Goal: Task Accomplishment & Management: Manage account settings

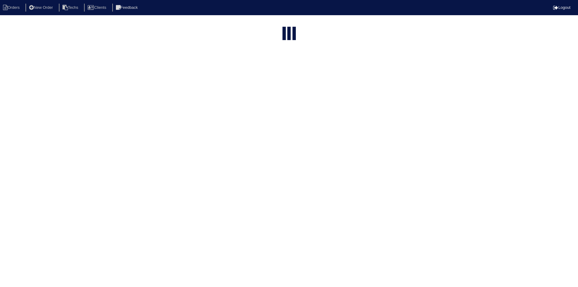
select select "15"
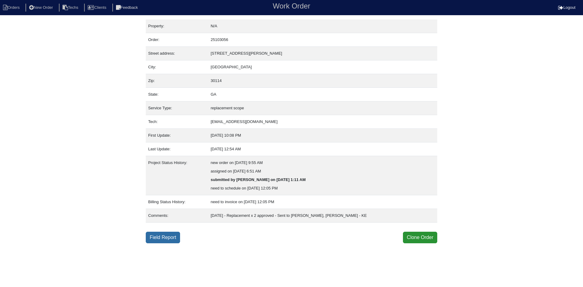
click at [166, 236] on link "Field Report" at bounding box center [163, 238] width 34 height 12
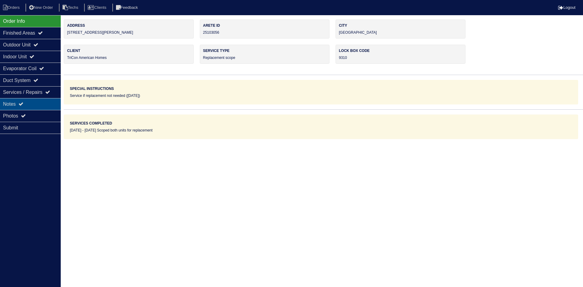
click at [39, 100] on div "Notes" at bounding box center [30, 104] width 61 height 12
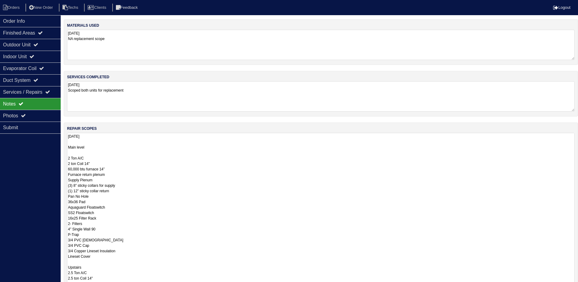
drag, startPoint x: 578, startPoint y: 161, endPoint x: 576, endPoint y: 301, distance: 140.3
click at [576, 287] on html "Orders New Order Techs Clients Feedback Logout Orders New Order Users Clients M…" at bounding box center [289, 183] width 578 height 366
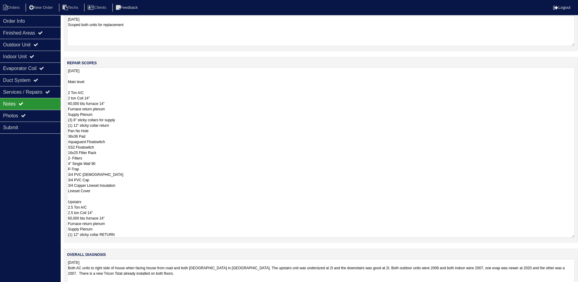
scroll to position [84, 0]
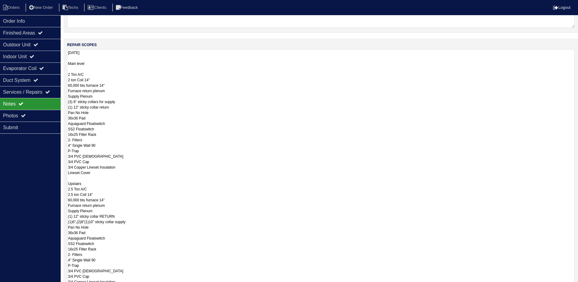
drag, startPoint x: 574, startPoint y: 218, endPoint x: 573, endPoint y: 288, distance: 70.5
click at [573, 287] on html "Orders New Order Techs Clients Feedback Logout Orders New Order Users Clients M…" at bounding box center [289, 134] width 578 height 437
click at [70, 86] on textarea "8.21.25 Main level 2 Ton A/C 2 ton Coil 14" 60,000 btu furnace 14” Furnace retu…" at bounding box center [321, 170] width 508 height 242
click at [70, 199] on textarea "8.21.25 Main level 2 Ton A/C 2 ton Coil 14" 70,000 btu furnace 14” Furnace retu…" at bounding box center [321, 170] width 508 height 242
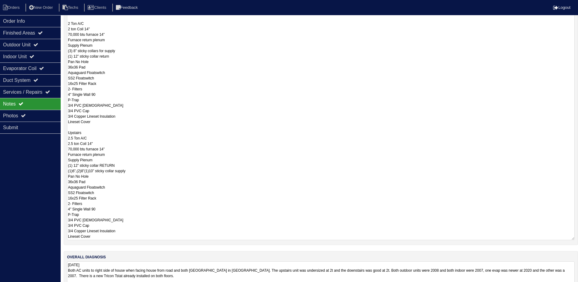
scroll to position [145, 0]
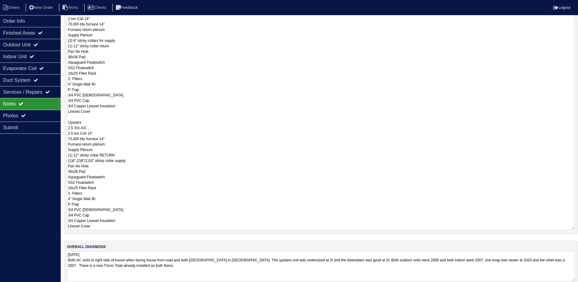
click at [104, 134] on textarea "8.21.25 Main level 2 Ton A/C 2 ton Coil 14" 70,000 btu furnace 14” Furnace retu…" at bounding box center [321, 109] width 508 height 242
type textarea "8.21.25 Main level 2 Ton A/C 2 ton Coil 14" 70,000 btu furnace 14” Furnace retu…"
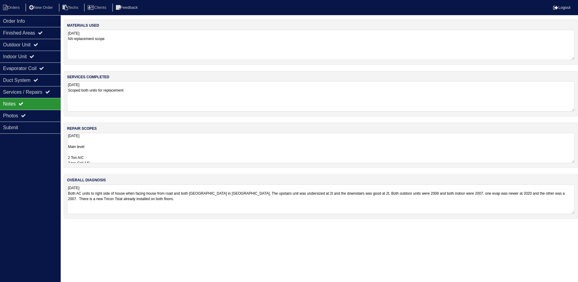
scroll to position [0, 0]
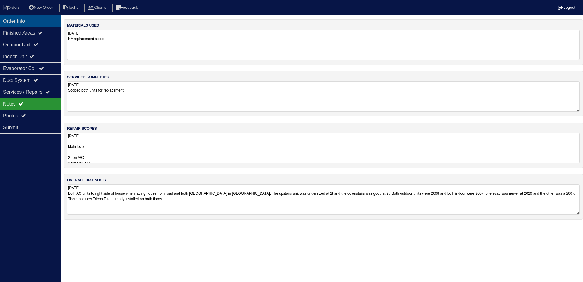
drag, startPoint x: 53, startPoint y: 20, endPoint x: 7, endPoint y: 26, distance: 46.8
click at [53, 20] on div "Order Info" at bounding box center [30, 21] width 61 height 12
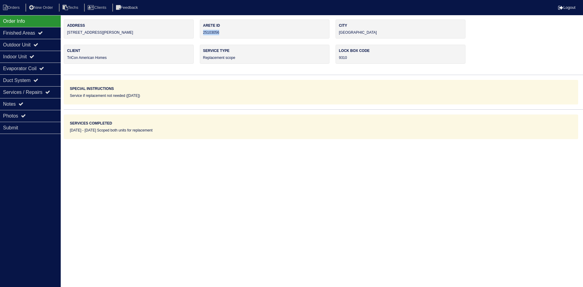
drag, startPoint x: 214, startPoint y: 32, endPoint x: 202, endPoint y: 33, distance: 12.6
click at [202, 33] on div "Arete ID 25103056" at bounding box center [265, 28] width 130 height 19
copy div "25103056"
click at [43, 104] on div "Notes" at bounding box center [30, 104] width 61 height 12
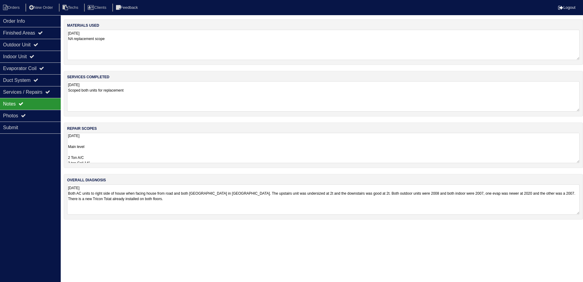
drag, startPoint x: 166, startPoint y: 148, endPoint x: 169, endPoint y: 145, distance: 3.7
click at [167, 148] on textarea "8.21.25 Main level 2 Ton A/C 2 ton Coil 14" 70,000 btu furnace 14” Furnace retu…" at bounding box center [323, 148] width 513 height 30
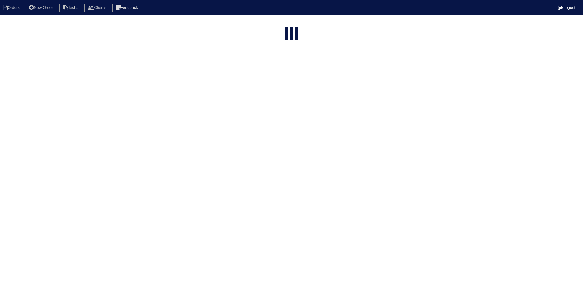
select select "15"
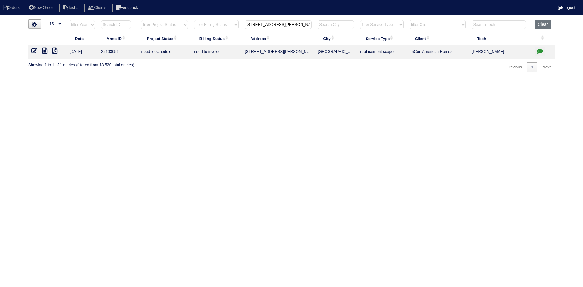
click at [541, 50] on icon "button" at bounding box center [540, 51] width 6 height 6
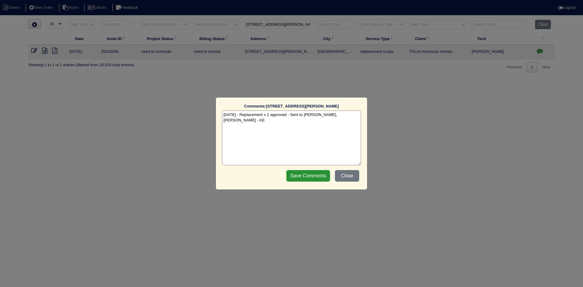
click at [354, 115] on textarea "8/23/25 - Replacement x 2 approved - Sent to Dan, Payton, Reeca - KE" at bounding box center [291, 138] width 139 height 55
paste textarea "8/25/25 - Equipment ordered - pricing verified - sent to Goldie - rk Sibi order…"
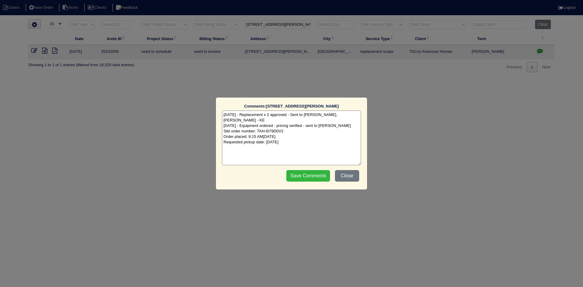
type textarea "8/23/25 - Replacement x 2 approved - Sent to Dan, Payton, Reeca - KE 8/25/25 - …"
click at [298, 174] on input "Save Comments" at bounding box center [308, 176] width 44 height 12
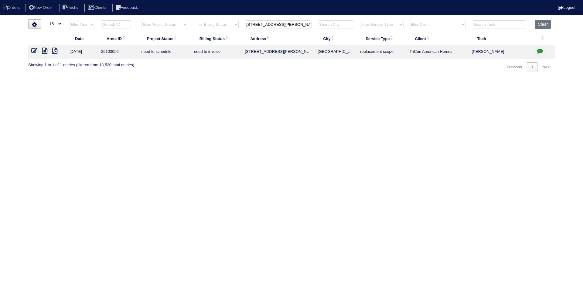
click at [290, 25] on input "165 Fred Bishop Dr" at bounding box center [278, 24] width 67 height 9
paste input "818 Huntington Way"
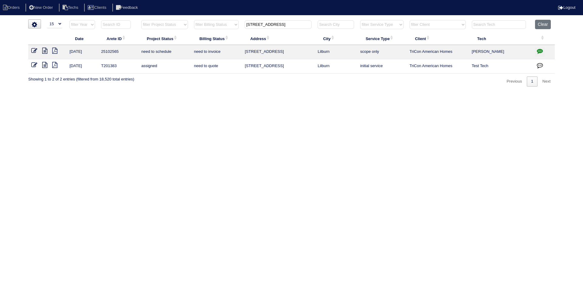
type input "818 Huntington Way"
click at [44, 52] on icon at bounding box center [44, 51] width 5 height 6
click at [540, 48] on icon "button" at bounding box center [540, 51] width 6 height 6
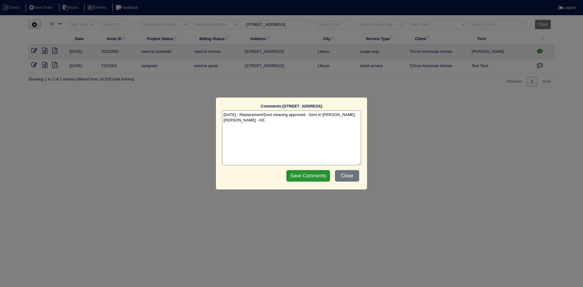
click at [247, 123] on textarea "8/22/25 - Replacement/Duct cleaning approved - Sent to Dan, Payton, Reeca - KE" at bounding box center [291, 138] width 139 height 55
paste textarea "Equipment ordered and pricing verified Sibi order number: TAH-XA5B7NJS Order pl…"
click at [319, 126] on textarea "8/22/25 - Replacement/Duct cleaning approved - Sent to Dan, Payton, Reeca - KE …" at bounding box center [291, 138] width 139 height 55
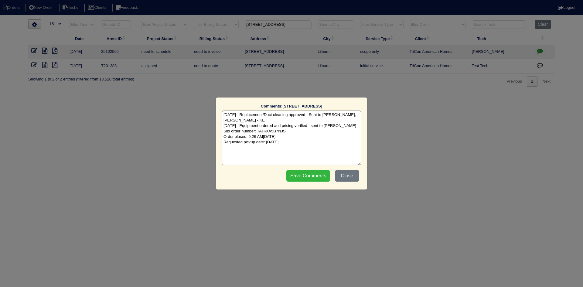
type textarea "8/22/25 - Replacement/Duct cleaning approved - Sent to Dan, Payton, Reeca - KE …"
click at [304, 177] on input "Save Comments" at bounding box center [308, 176] width 44 height 12
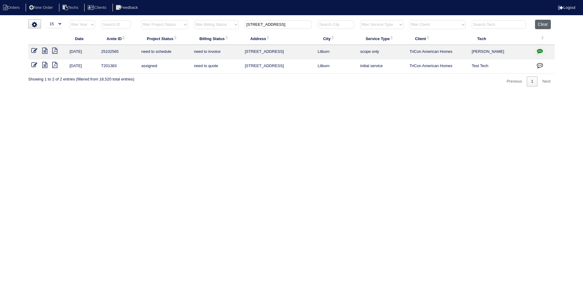
click at [541, 25] on button "Clear" at bounding box center [542, 24] width 15 height 9
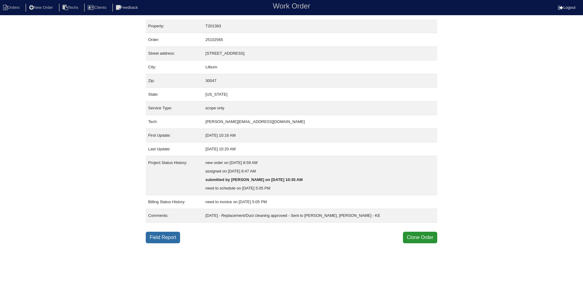
click at [161, 239] on link "Field Report" at bounding box center [163, 238] width 34 height 12
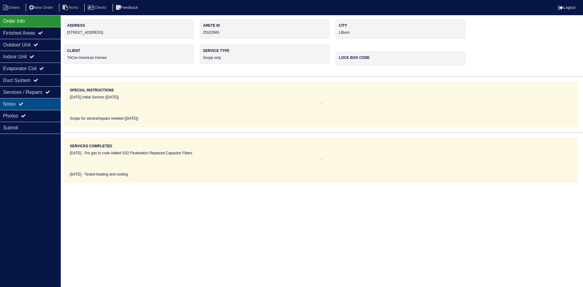
click at [26, 104] on div "Notes" at bounding box center [30, 104] width 61 height 12
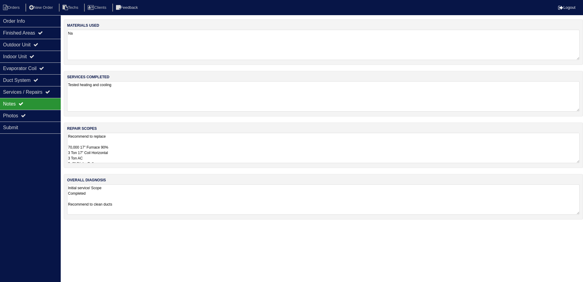
click at [354, 135] on textarea "Recommend to replace 70,000 17" Furnace 90% 3 Ton 17" Coil Horizontal 3 Ton AC …" at bounding box center [323, 148] width 513 height 30
click at [35, 32] on div "Finished Areas" at bounding box center [30, 33] width 61 height 12
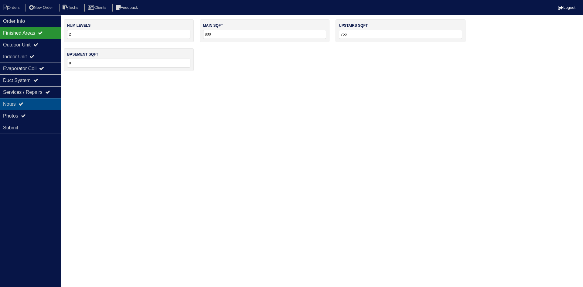
drag, startPoint x: 37, startPoint y: 106, endPoint x: 38, endPoint y: 109, distance: 3.3
click at [37, 106] on div "Notes" at bounding box center [30, 104] width 61 height 12
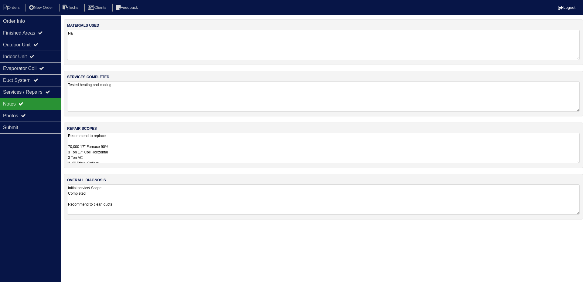
click at [134, 152] on textarea "Recommend to replace 70,000 17" Furnace 90% 3 Ton 17" Coil Horizontal 3 Ton AC …" at bounding box center [323, 148] width 513 height 30
click at [42, 23] on div "Order Info" at bounding box center [30, 21] width 61 height 12
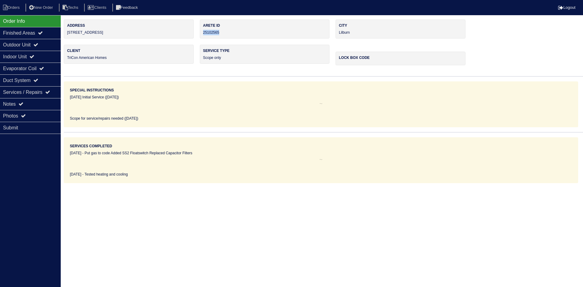
drag, startPoint x: 223, startPoint y: 32, endPoint x: 203, endPoint y: 33, distance: 20.1
click at [203, 33] on div "Arete ID 25102565" at bounding box center [265, 28] width 130 height 19
copy div "25102565"
click at [39, 106] on div "Notes" at bounding box center [30, 104] width 61 height 12
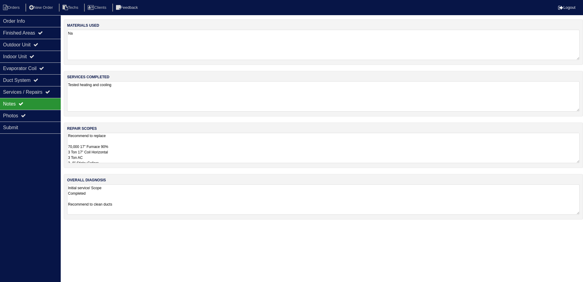
drag, startPoint x: 70, startPoint y: 146, endPoint x: 69, endPoint y: 151, distance: 4.9
click at [69, 146] on textarea "Recommend to replace 70,000 17" Furnace 90% 3 Ton 17" Coil Horizontal 3 Ton AC …" at bounding box center [323, 148] width 513 height 30
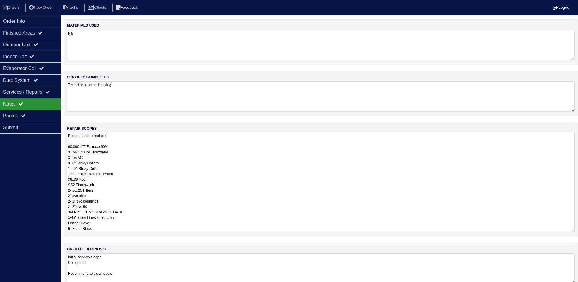
type textarea "Recommend to replace 60,000 17" Furnace 90% 3 Ton 17" Coil Horizontal 3 Ton AC …"
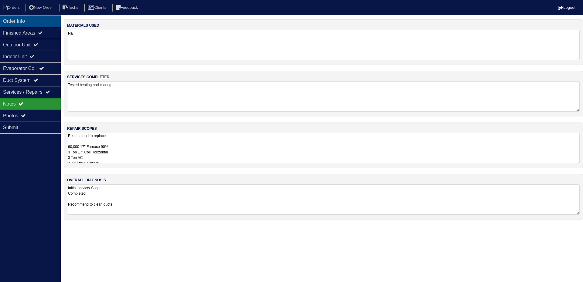
drag, startPoint x: 13, startPoint y: 19, endPoint x: 10, endPoint y: 21, distance: 4.1
click at [14, 18] on div "Order Info" at bounding box center [30, 21] width 61 height 12
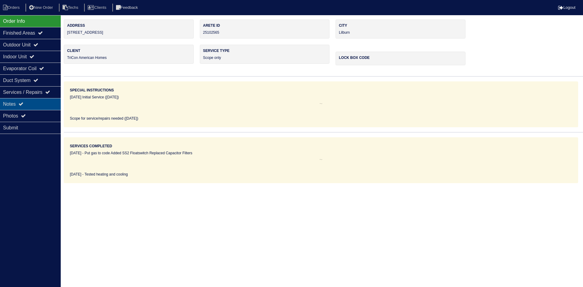
click at [30, 105] on div "Notes" at bounding box center [30, 104] width 61 height 12
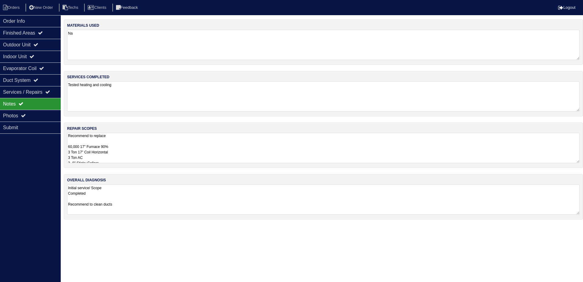
click at [193, 142] on textarea "Recommend to replace 60,000 17" Furnace 90% 3 Ton 17" Coil Horizontal 3 Ton AC …" at bounding box center [323, 148] width 513 height 30
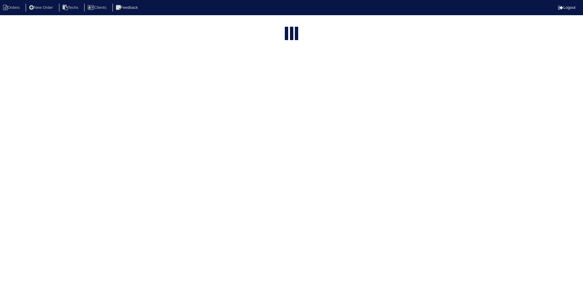
select select "15"
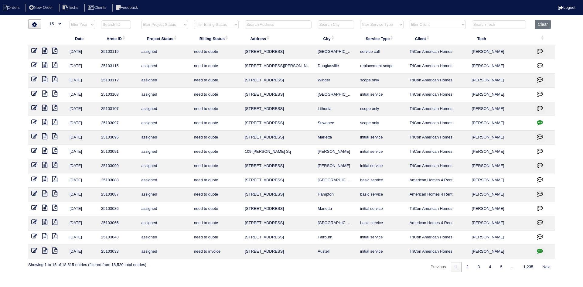
click at [278, 25] on input "text" at bounding box center [278, 24] width 67 height 9
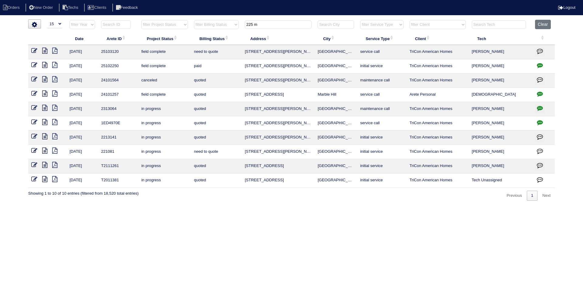
type input "225 m"
click at [55, 51] on icon at bounding box center [54, 51] width 5 height 6
click at [45, 65] on icon at bounding box center [44, 65] width 5 height 6
click at [45, 49] on icon at bounding box center [44, 51] width 5 height 6
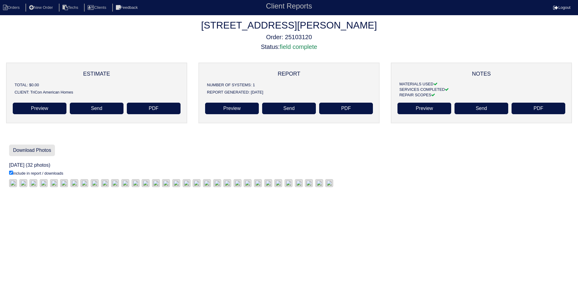
click at [37, 150] on link "Download Photos" at bounding box center [32, 151] width 46 height 12
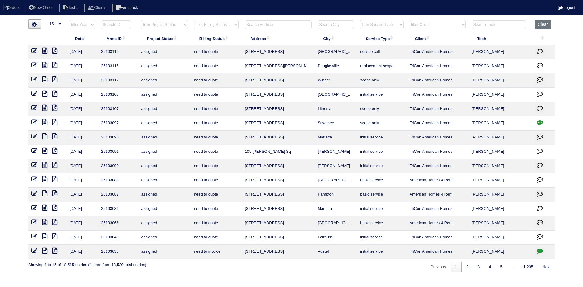
select select "15"
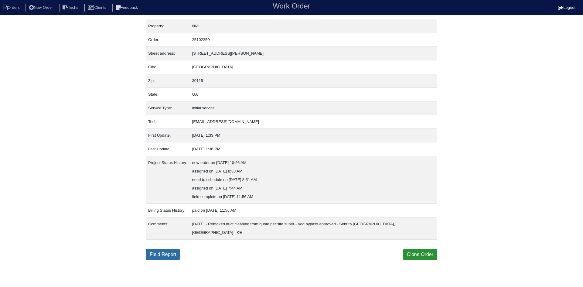
click at [169, 249] on link "Field Report" at bounding box center [163, 255] width 34 height 12
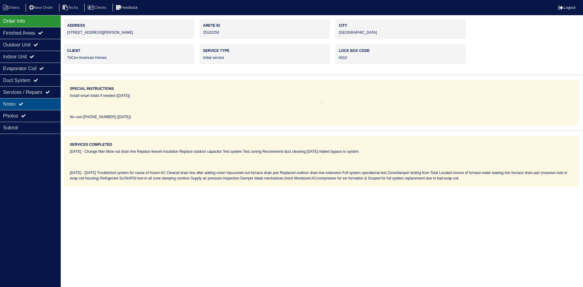
click at [40, 103] on div "Notes" at bounding box center [30, 104] width 61 height 12
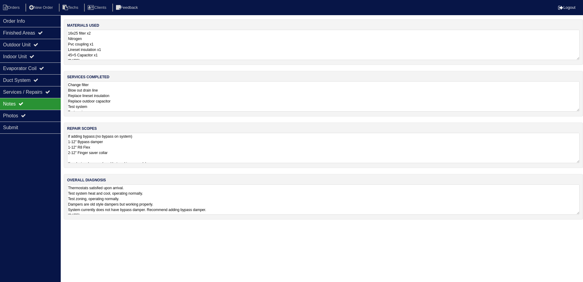
click at [167, 96] on textarea "Change filter Blow out drain line Replace lineset insulation Replace outdoor ca…" at bounding box center [323, 96] width 513 height 30
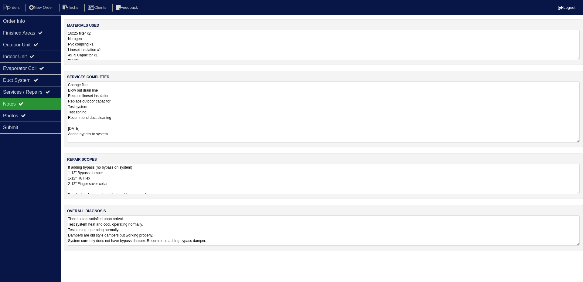
click at [201, 47] on textarea "16x25 filter x2 Nitrogen Pvc coupling x1 Lineset insulation x1 45+5 Capacitor x…" at bounding box center [323, 45] width 513 height 30
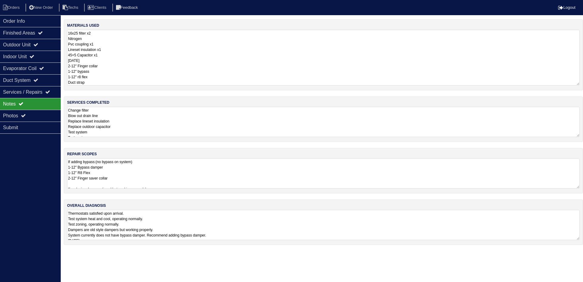
drag, startPoint x: 215, startPoint y: 181, endPoint x: 219, endPoint y: 180, distance: 4.3
click at [215, 180] on textarea "If adding bypass:(no bypass on system) 1-12" Bypass damper 1-12" R8 Flex 2-12" …" at bounding box center [323, 174] width 513 height 30
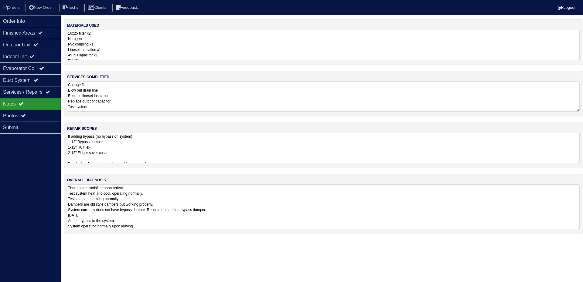
click at [285, 226] on textarea "Thermostats satisfied upon arrival. Test system heat and cool, operating normal…" at bounding box center [323, 207] width 513 height 45
click at [40, 114] on div "Photos" at bounding box center [30, 116] width 61 height 12
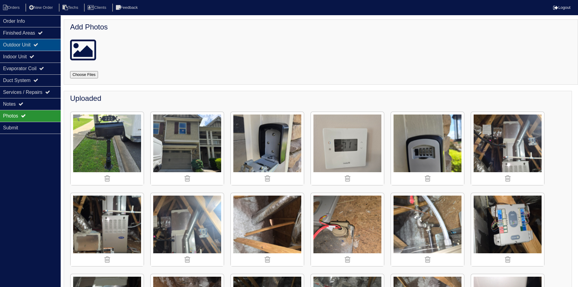
click at [36, 41] on div "Outdoor Unit" at bounding box center [30, 45] width 61 height 12
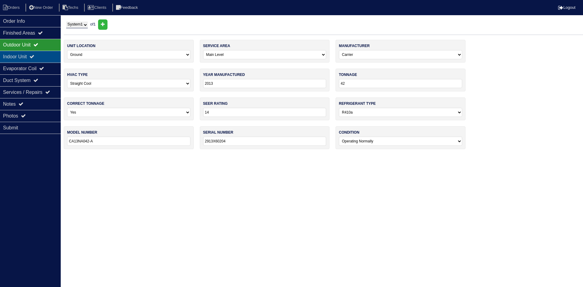
click at [34, 56] on icon at bounding box center [31, 56] width 5 height 5
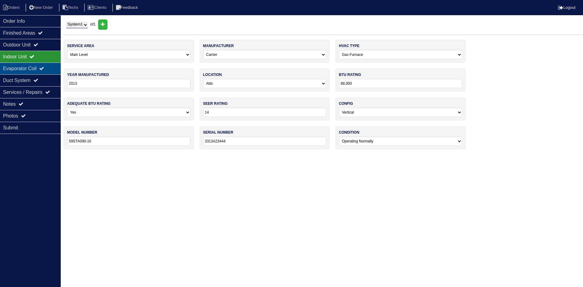
click at [39, 66] on div "Evaporator Coil" at bounding box center [30, 69] width 61 height 12
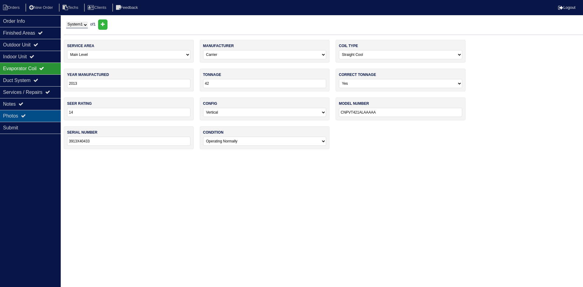
click at [31, 116] on div "Photos" at bounding box center [30, 116] width 61 height 12
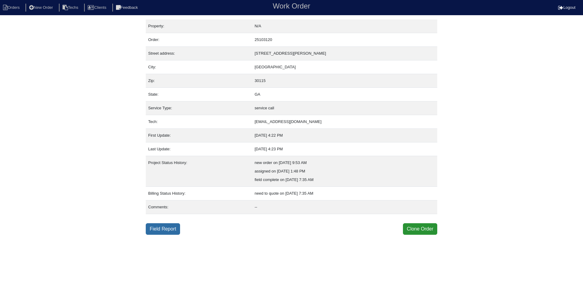
click at [161, 230] on link "Field Report" at bounding box center [163, 229] width 34 height 12
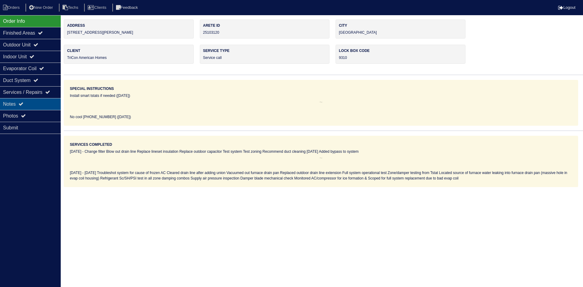
click at [40, 104] on div "Notes" at bounding box center [30, 104] width 61 height 12
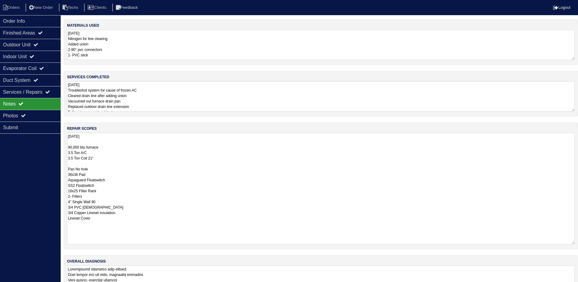
drag, startPoint x: 579, startPoint y: 162, endPoint x: 583, endPoint y: 243, distance: 81.5
click at [578, 243] on html "Orders New Order Techs Clients Feedback Logout Orders New Order Users Clients M…" at bounding box center [289, 153] width 578 height 307
click at [34, 40] on div "Outdoor Unit" at bounding box center [30, 45] width 61 height 12
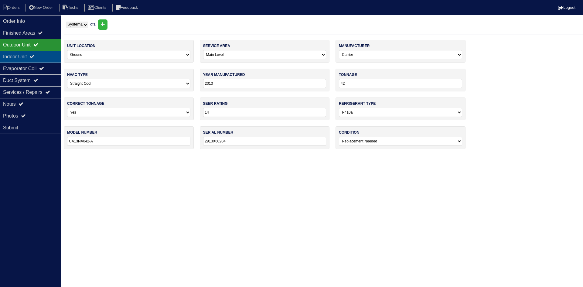
click at [34, 55] on icon at bounding box center [31, 56] width 5 height 5
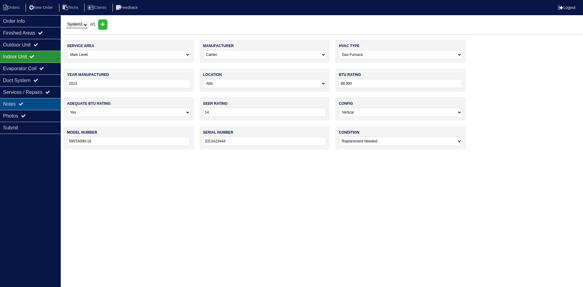
click at [30, 103] on div "Notes" at bounding box center [30, 104] width 61 height 12
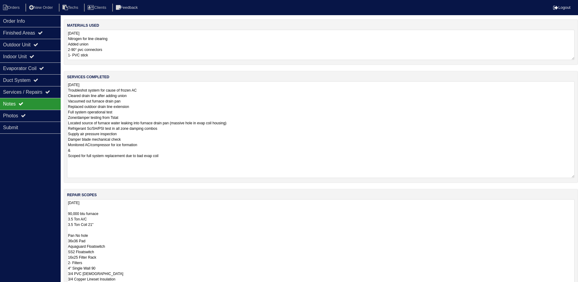
drag, startPoint x: 574, startPoint y: 110, endPoint x: 583, endPoint y: 176, distance: 67.1
click at [578, 176] on html "Orders New Order Techs Clients Feedback Logout Orders New Order Users Clients M…" at bounding box center [289, 187] width 578 height 374
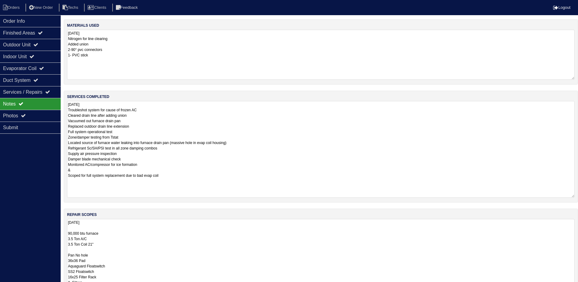
drag, startPoint x: 574, startPoint y: 59, endPoint x: 572, endPoint y: 79, distance: 19.8
click at [572, 79] on textarea "8.24.25 Nitrogen for line clearing Added union 2-90° pvc connectors 1- PVC stick" at bounding box center [321, 55] width 508 height 50
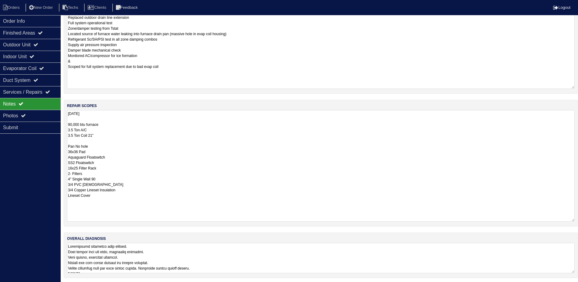
scroll to position [111, 0]
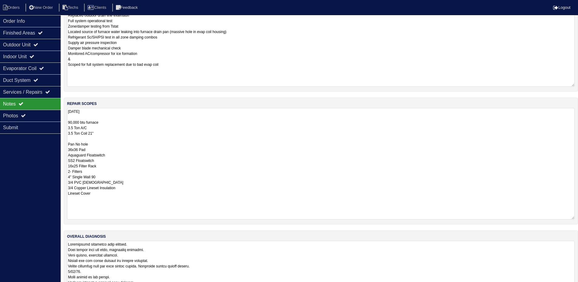
drag, startPoint x: 573, startPoint y: 271, endPoint x: 577, endPoint y: 301, distance: 30.8
click at [577, 287] on html "Orders New Order Techs Clients Feedback Logout Orders New Order Users Clients M…" at bounding box center [289, 101] width 578 height 424
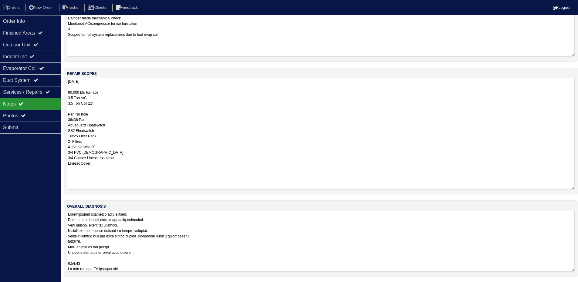
scroll to position [142, 0]
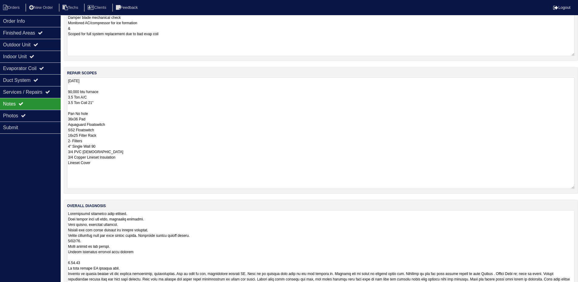
drag, startPoint x: 573, startPoint y: 270, endPoint x: 583, endPoint y: 301, distance: 32.4
click at [578, 287] on html "Orders New Order Techs Clients Feedback Logout Orders New Order Users Clients M…" at bounding box center [289, 85] width 578 height 455
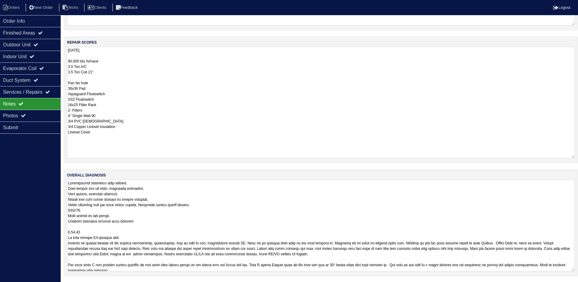
scroll to position [173, 0]
drag, startPoint x: 573, startPoint y: 269, endPoint x: 579, endPoint y: 301, distance: 32.5
click at [578, 287] on html "Orders New Order Techs Clients Feedback Logout Orders New Order Users Clients M…" at bounding box center [289, 70] width 578 height 487
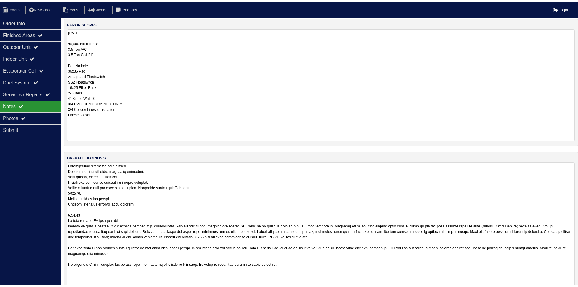
scroll to position [205, 0]
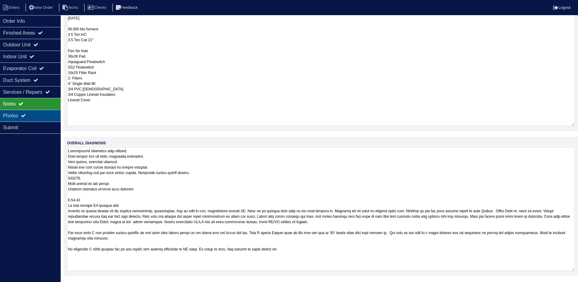
click at [36, 114] on div "Photos" at bounding box center [30, 116] width 61 height 12
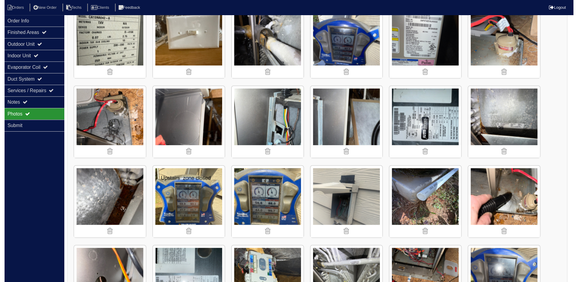
scroll to position [22, 0]
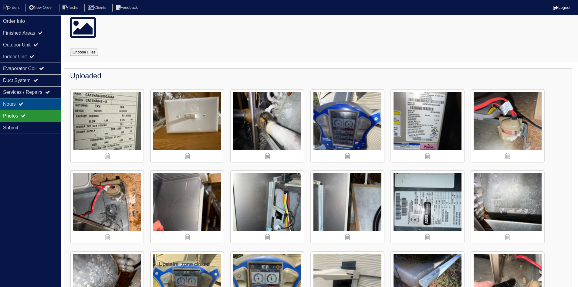
click at [44, 105] on div "Notes" at bounding box center [30, 104] width 61 height 12
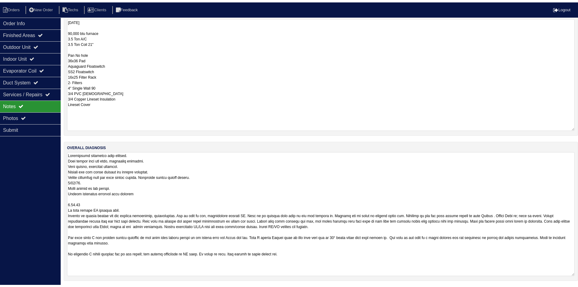
scroll to position [205, 0]
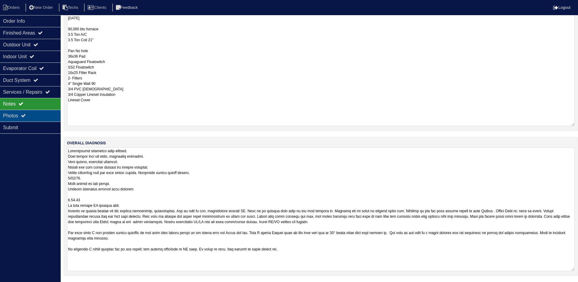
click at [45, 116] on div "Photos" at bounding box center [30, 116] width 61 height 12
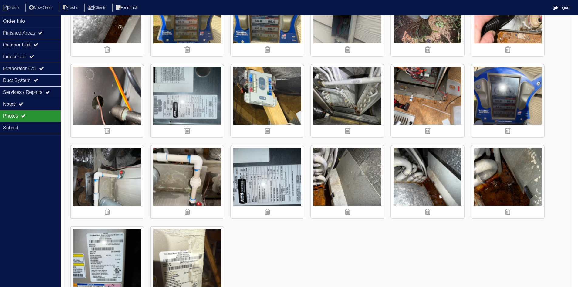
scroll to position [315, 0]
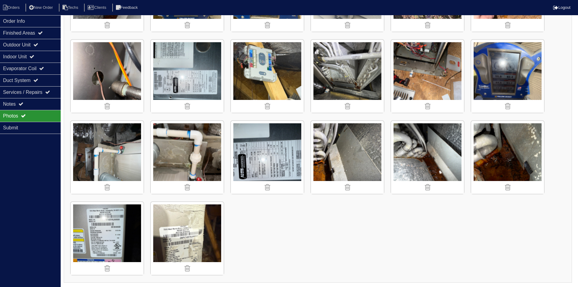
click at [423, 156] on img at bounding box center [427, 157] width 73 height 73
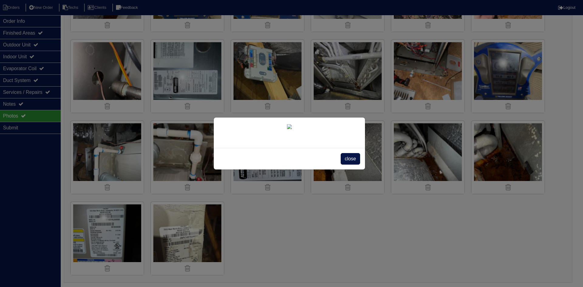
drag, startPoint x: 346, startPoint y: 162, endPoint x: 307, endPoint y: 150, distance: 41.1
click at [346, 161] on span "close" at bounding box center [350, 159] width 19 height 12
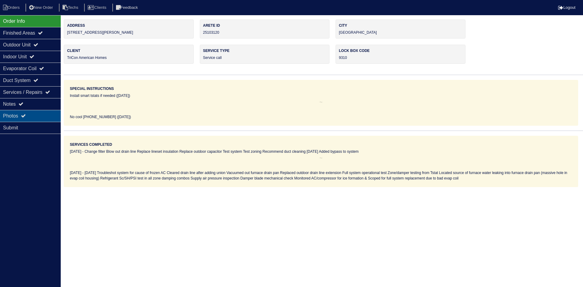
drag, startPoint x: 42, startPoint y: 115, endPoint x: 52, endPoint y: 115, distance: 10.3
click at [42, 115] on div "Photos" at bounding box center [30, 116] width 61 height 12
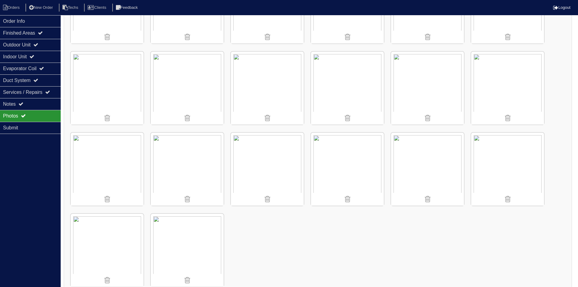
scroll to position [315, 0]
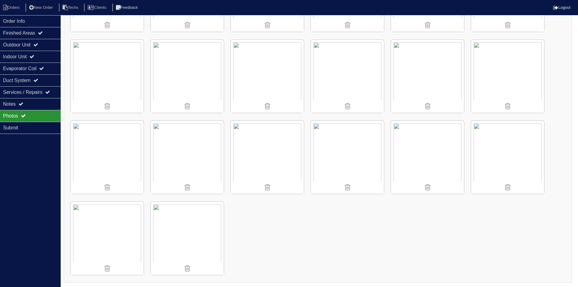
click at [424, 152] on img at bounding box center [427, 157] width 73 height 73
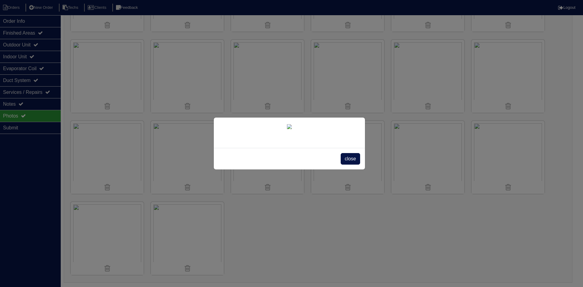
drag, startPoint x: 349, startPoint y: 200, endPoint x: 391, endPoint y: 192, distance: 42.7
click at [350, 165] on span "close" at bounding box center [350, 159] width 19 height 12
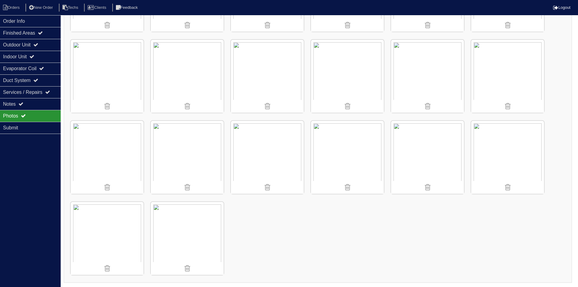
click at [508, 154] on img at bounding box center [508, 157] width 73 height 73
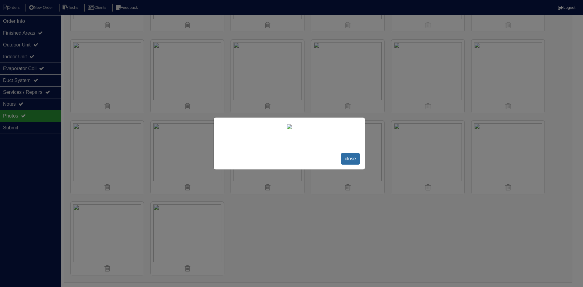
click at [346, 165] on span "close" at bounding box center [350, 159] width 19 height 12
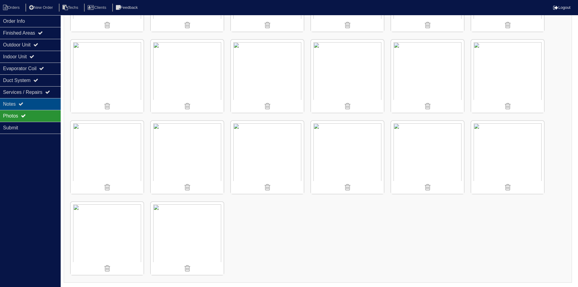
drag, startPoint x: 37, startPoint y: 101, endPoint x: 40, endPoint y: 99, distance: 3.5
click at [37, 101] on div "Notes" at bounding box center [30, 104] width 61 height 12
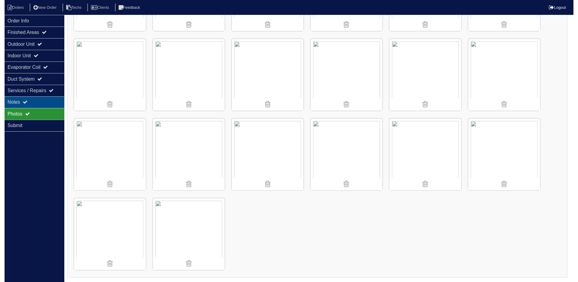
scroll to position [0, 0]
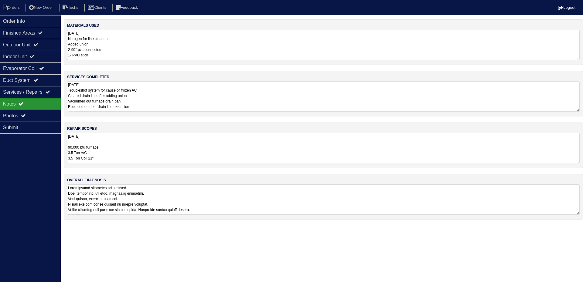
click at [326, 190] on textarea at bounding box center [323, 200] width 513 height 30
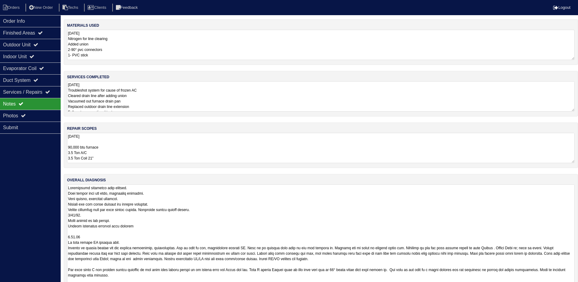
scroll to position [1, 0]
click at [578, 213] on div "overall diagnosis" at bounding box center [321, 234] width 515 height 120
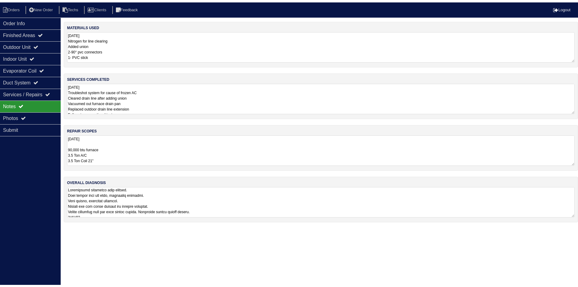
scroll to position [0, 0]
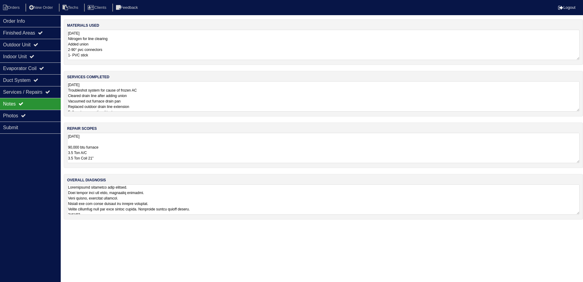
drag, startPoint x: 45, startPoint y: 115, endPoint x: 121, endPoint y: 124, distance: 76.4
click at [45, 115] on div "Photos" at bounding box center [30, 116] width 61 height 12
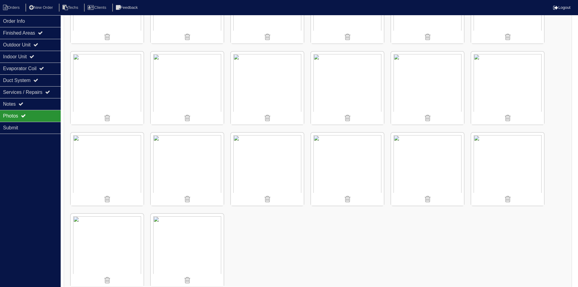
scroll to position [315, 0]
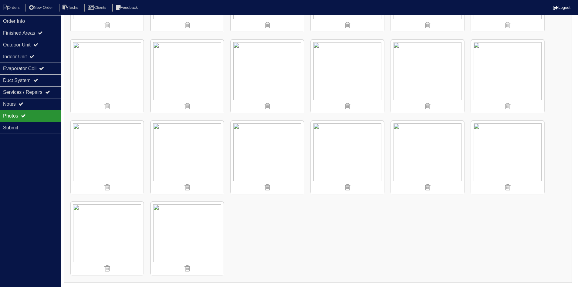
click at [410, 68] on img at bounding box center [427, 76] width 73 height 73
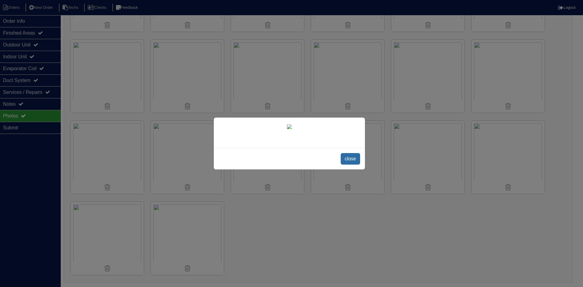
click at [352, 165] on span "close" at bounding box center [350, 159] width 19 height 12
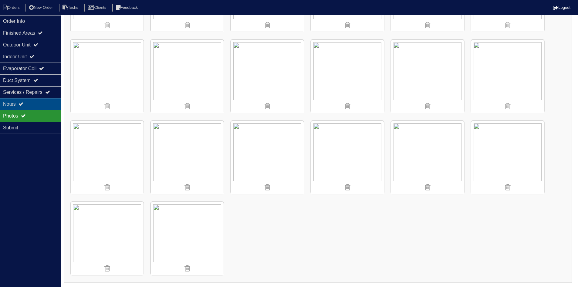
click at [34, 102] on div "Notes" at bounding box center [30, 104] width 61 height 12
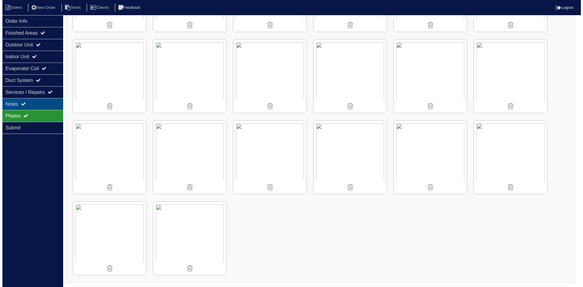
scroll to position [0, 0]
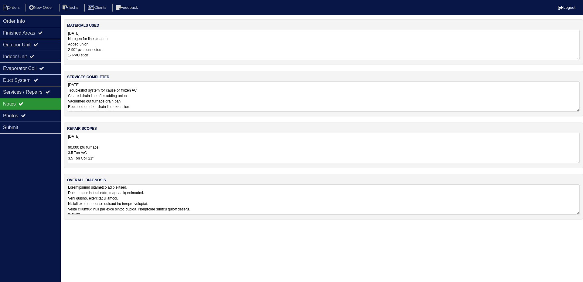
click at [171, 143] on textarea "8.24.25 90,000 btu furnace 3.5 Ton A/C 3.5 Ton Coil 21" Pan No hole 36x36 Pad A…" at bounding box center [323, 148] width 513 height 30
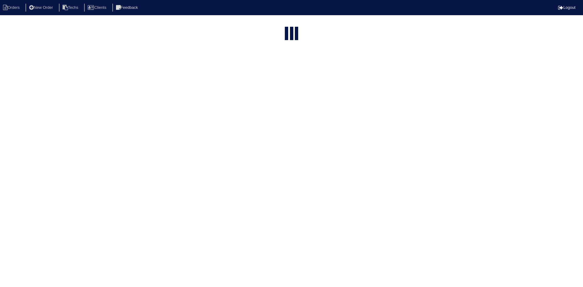
select select "15"
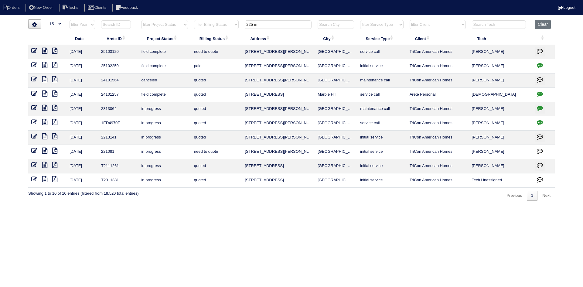
click at [543, 51] on button "button" at bounding box center [540, 51] width 10 height 9
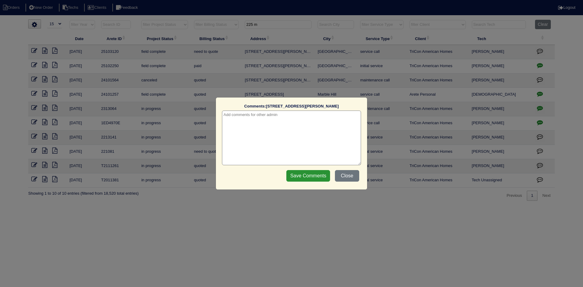
click at [299, 121] on textarea at bounding box center [291, 138] width 139 height 55
type textarea "[DATE] - texted [PERSON_NAME] to review quote - rk"
click at [295, 179] on input "Save Comments" at bounding box center [308, 176] width 44 height 12
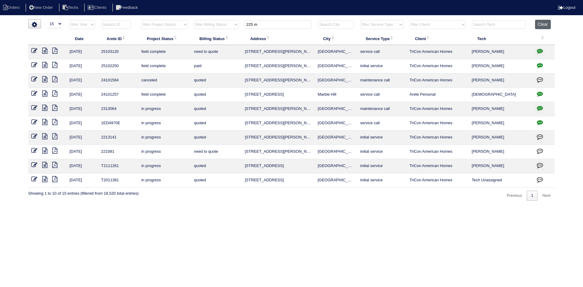
click at [543, 26] on button "Clear" at bounding box center [542, 24] width 15 height 9
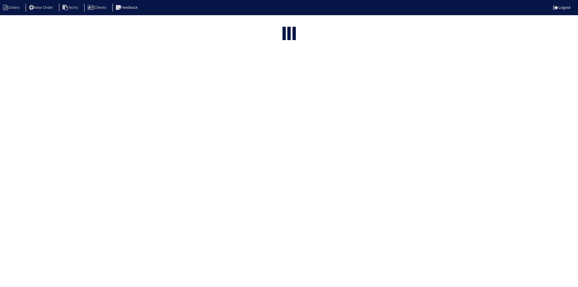
select select "15"
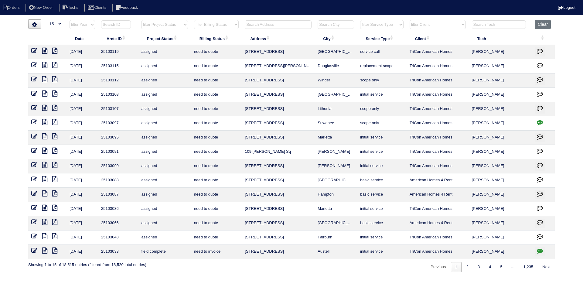
click at [186, 26] on select "filter Project Status -- Any Project Status -- new order assigned in progress f…" at bounding box center [164, 24] width 46 height 9
click at [141, 20] on select "filter Project Status -- Any Project Status -- new order assigned in progress f…" at bounding box center [164, 24] width 46 height 9
select select "field complete"
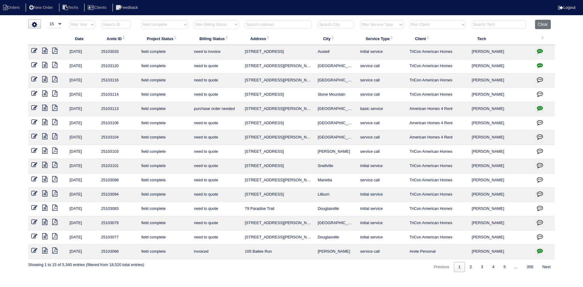
click at [235, 24] on select "filter Billing Status -- Any Billing Status -- need to quote quoted need to inv…" at bounding box center [216, 24] width 45 height 9
select select "need to quote"
click at [194, 20] on select "filter Billing Status -- Any Billing Status -- need to quote quoted need to inv…" at bounding box center [216, 24] width 45 height 9
select select "field complete"
select select "need to quote"
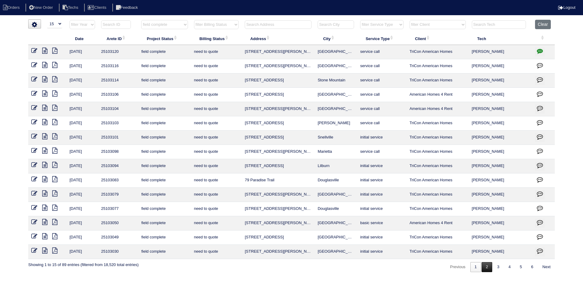
click at [486, 268] on link "2" at bounding box center [487, 267] width 11 height 10
select select "field complete"
select select "need to quote"
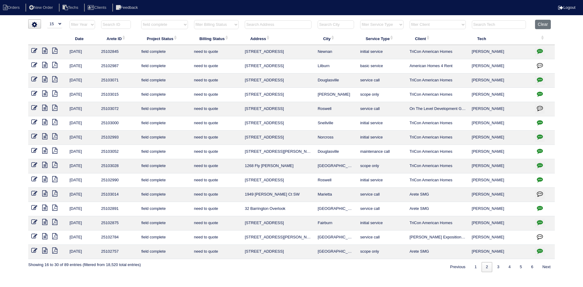
click at [538, 79] on icon "button" at bounding box center [540, 80] width 6 height 6
type textarea "8/21/25 - Payton talking to Dan - rk 8/21/25 - Texted Dan to review quote - rk"
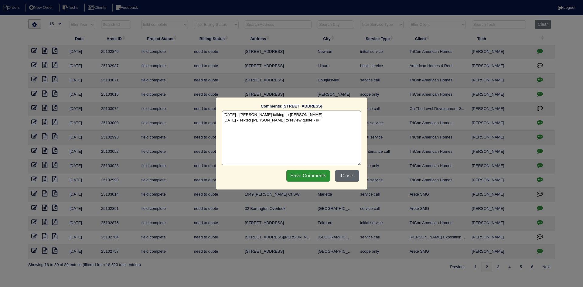
click at [348, 174] on button "Close" at bounding box center [347, 176] width 24 height 12
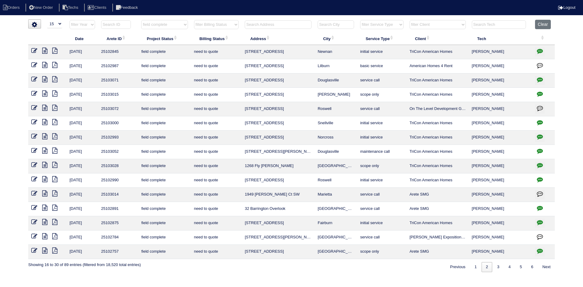
click at [273, 25] on input "text" at bounding box center [278, 24] width 67 height 9
type input "590 bir"
select select "field complete"
select select "need to quote"
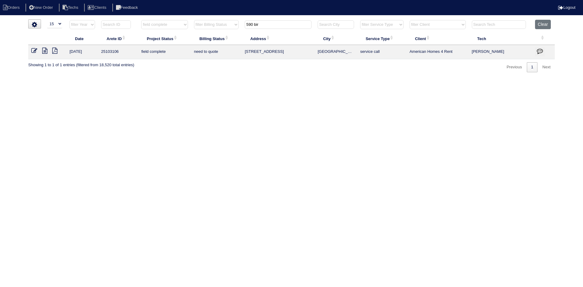
type input "590 bir"
click at [44, 50] on icon at bounding box center [44, 51] width 5 height 6
click at [56, 52] on icon at bounding box center [54, 51] width 5 height 6
click at [45, 51] on icon at bounding box center [44, 51] width 5 height 6
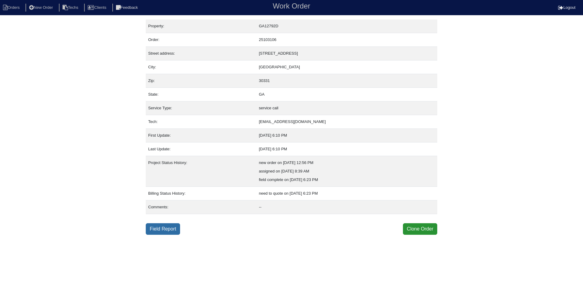
click at [159, 230] on link "Field Report" at bounding box center [163, 229] width 34 height 12
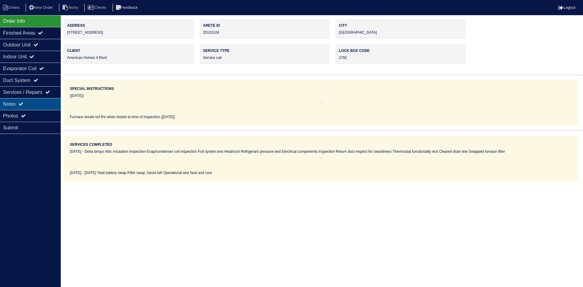
click at [37, 104] on div "Notes" at bounding box center [30, 104] width 61 height 12
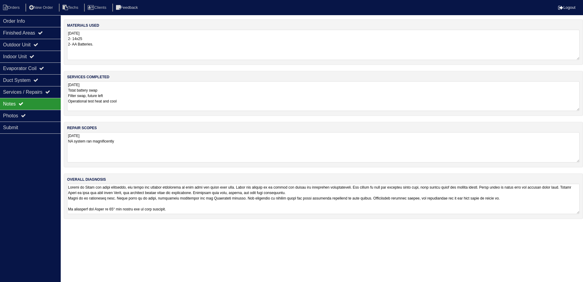
click at [170, 87] on textarea "[DATE] Tstat battery swap Filter swap, future left Operational test heat and co…" at bounding box center [323, 96] width 513 height 30
click at [203, 140] on textarea "[DATE] NA system ran magnificently" at bounding box center [323, 148] width 513 height 30
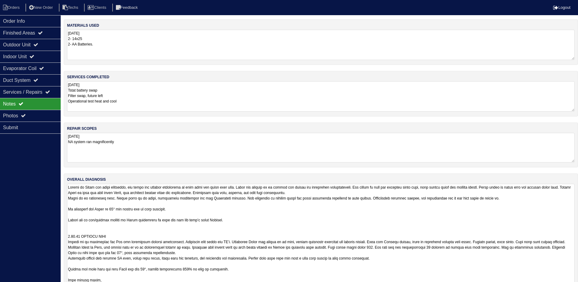
drag, startPoint x: 578, startPoint y: 212, endPoint x: 510, endPoint y: 229, distance: 69.5
click at [578, 287] on html "Orders New Order Techs Clients Feedback Logout Orders New Order Users Clients M…" at bounding box center [289, 156] width 578 height 313
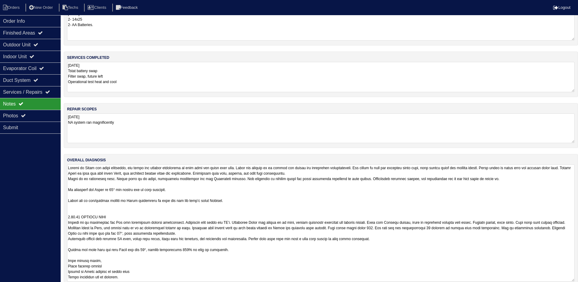
scroll to position [30, 0]
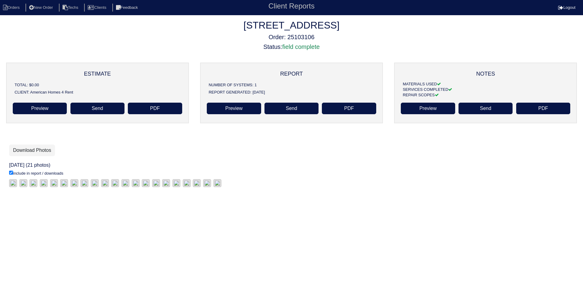
click at [425, 32] on div "[STREET_ADDRESS] Order: 25103106 Status: field complete" at bounding box center [291, 34] width 583 height 31
click at [37, 149] on link "Download Photos" at bounding box center [32, 151] width 46 height 12
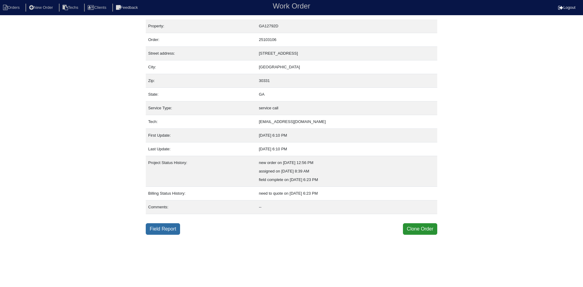
click at [165, 227] on link "Field Report" at bounding box center [163, 229] width 34 height 12
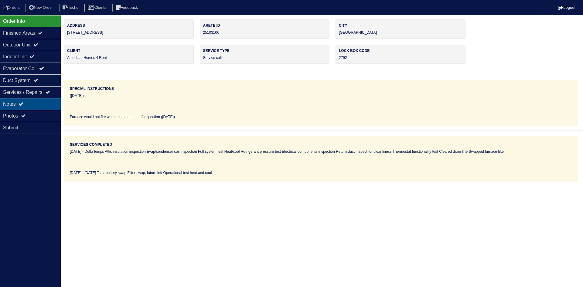
click at [27, 101] on div "Notes" at bounding box center [30, 104] width 61 height 12
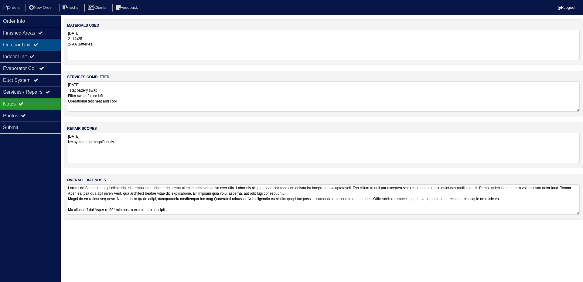
click at [15, 44] on div "Outdoor Unit" at bounding box center [30, 45] width 61 height 12
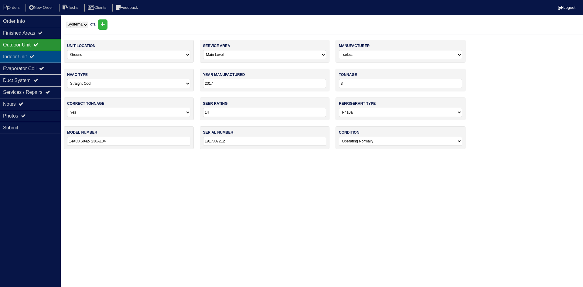
click at [18, 54] on div "Indoor Unit" at bounding box center [30, 57] width 61 height 12
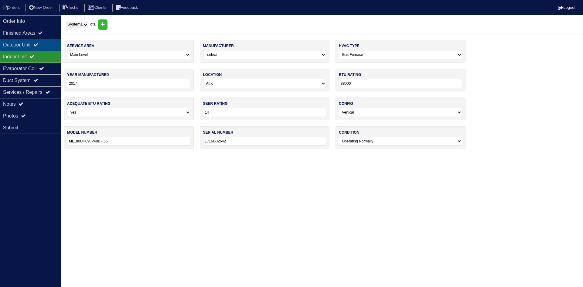
click at [17, 45] on div "Outdoor Unit" at bounding box center [30, 45] width 61 height 12
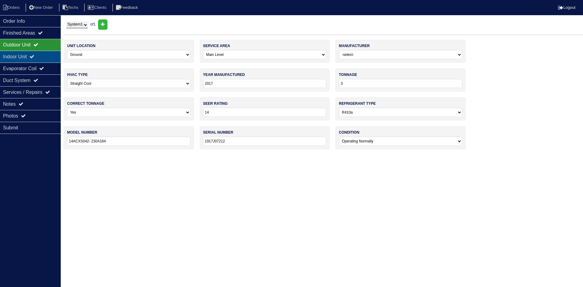
click at [19, 57] on div "Indoor Unit" at bounding box center [30, 57] width 61 height 12
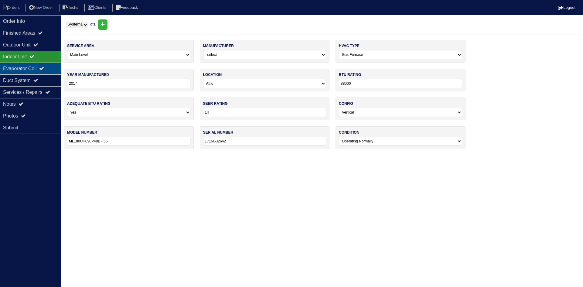
click at [20, 66] on div "Evaporator Coil" at bounding box center [30, 69] width 61 height 12
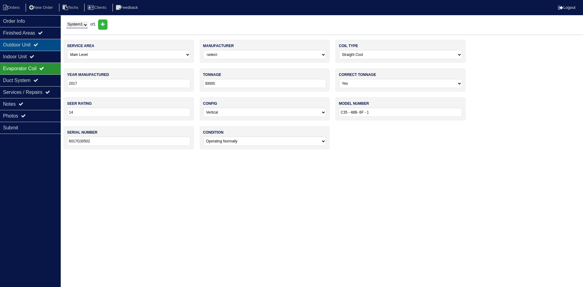
click at [20, 46] on div "Outdoor Unit" at bounding box center [30, 45] width 61 height 12
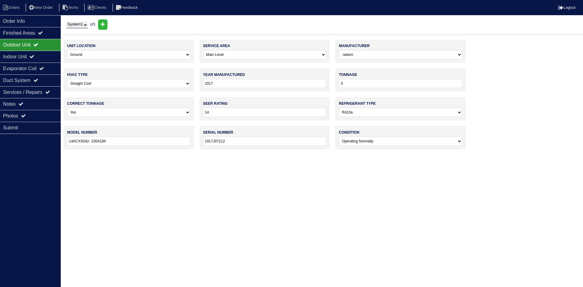
click at [344, 83] on input "3" at bounding box center [400, 83] width 123 height 9
type input "42"
click at [191, 155] on html "Orders New Order Techs Clients Feedback Logout Orders New Order Users Clients M…" at bounding box center [291, 77] width 583 height 155
click at [28, 104] on div "Notes" at bounding box center [30, 104] width 61 height 12
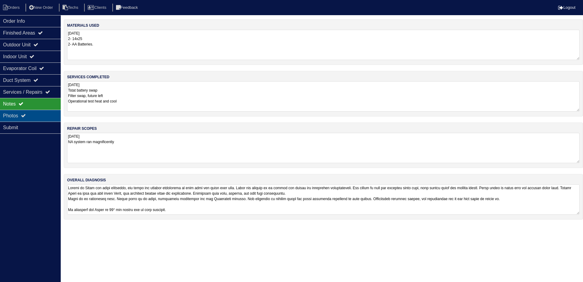
click at [29, 114] on div "Photos" at bounding box center [30, 116] width 61 height 12
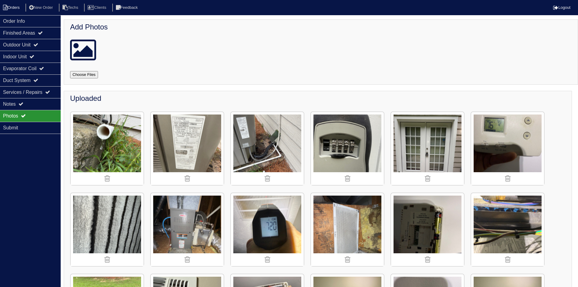
click at [19, 8] on li "Orders" at bounding box center [12, 8] width 25 height 8
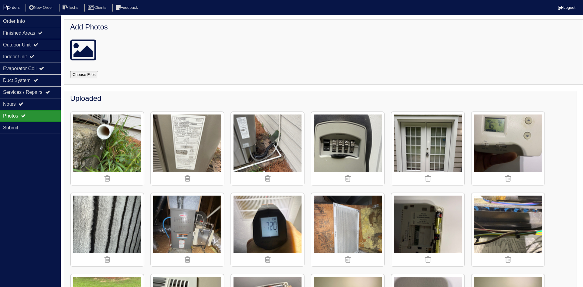
select select "15"
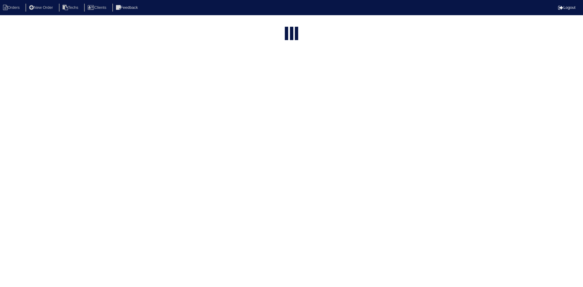
select select "field complete"
select select "need to quote"
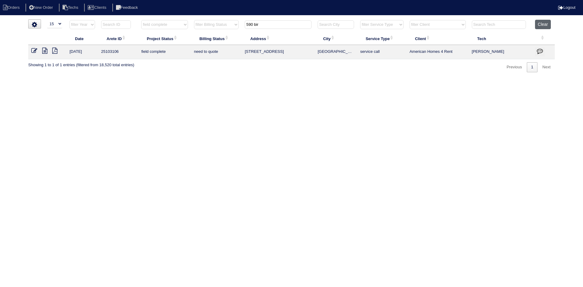
click at [543, 22] on button "Clear" at bounding box center [542, 24] width 15 height 9
select select
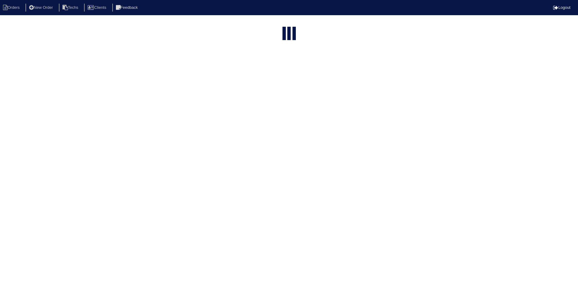
select select "15"
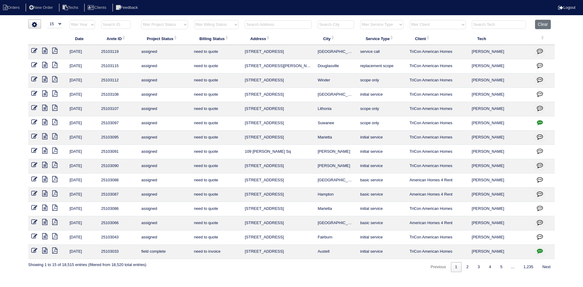
click at [258, 23] on input "text" at bounding box center [278, 24] width 67 height 9
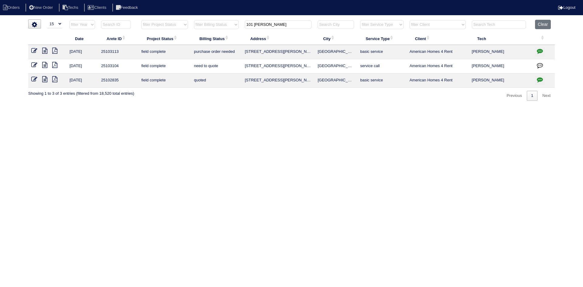
type input "101 randy"
click at [540, 51] on icon "button" at bounding box center [540, 51] width 6 height 6
type textarea "8/22/25 - change ordered requested - rk"
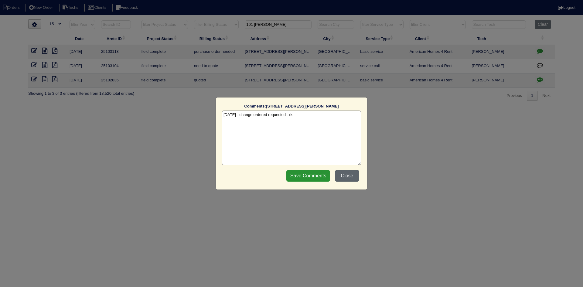
click at [352, 177] on button "Close" at bounding box center [347, 176] width 24 height 12
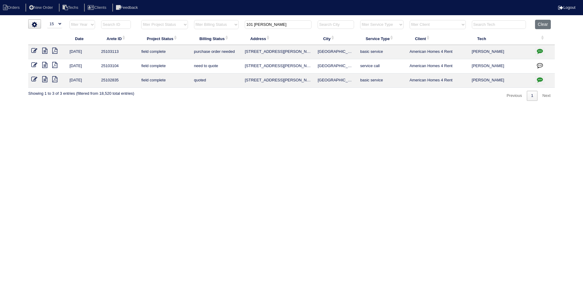
click at [45, 64] on icon at bounding box center [44, 65] width 5 height 6
click at [55, 66] on icon at bounding box center [54, 65] width 5 height 6
click at [45, 66] on icon at bounding box center [44, 65] width 5 height 6
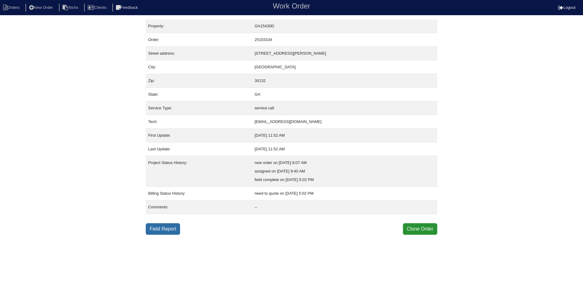
click at [157, 227] on link "Field Report" at bounding box center [163, 229] width 34 height 12
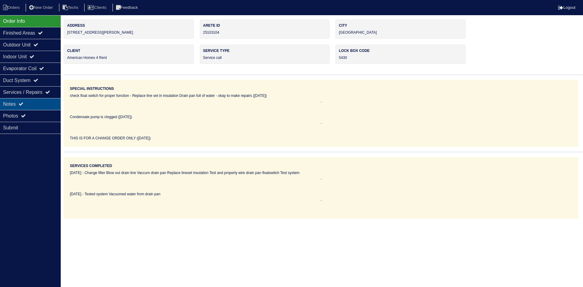
click at [33, 100] on div "Notes" at bounding box center [30, 104] width 61 height 12
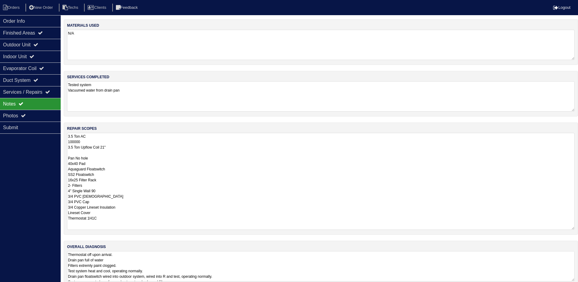
drag, startPoint x: 578, startPoint y: 161, endPoint x: 583, endPoint y: 228, distance: 67.0
click at [578, 228] on html "Orders New Order Techs Clients Feedback Logout Orders New Order Users Clients M…" at bounding box center [289, 146] width 578 height 293
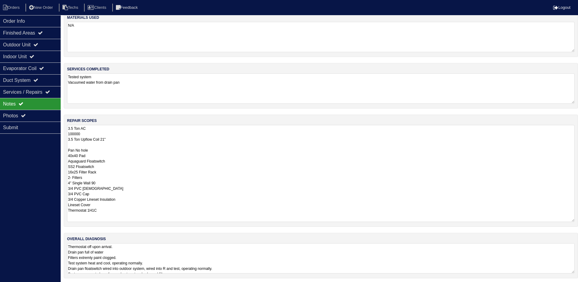
scroll to position [10, 0]
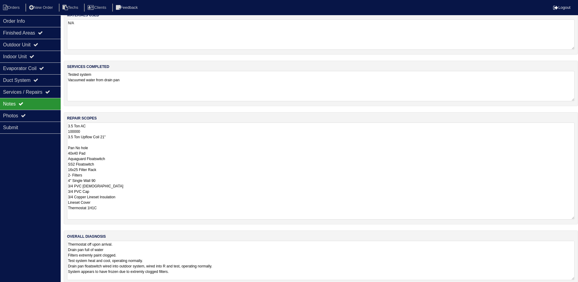
drag, startPoint x: 573, startPoint y: 271, endPoint x: 576, endPoint y: 301, distance: 30.8
click at [576, 287] on html "Orders New Order Techs Clients Feedback Logout Orders New Order Users Clients M…" at bounding box center [289, 141] width 578 height 302
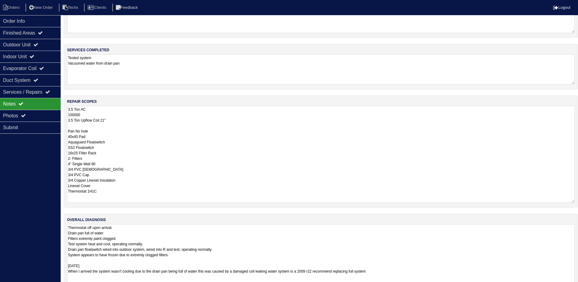
scroll to position [41, 0]
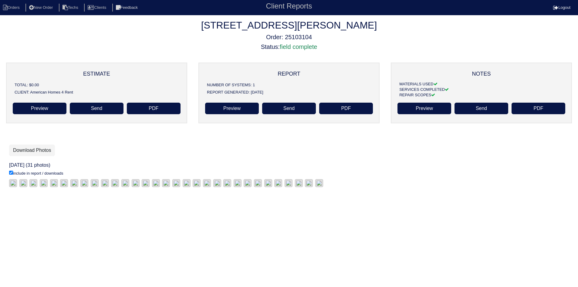
drag, startPoint x: 393, startPoint y: 40, endPoint x: 353, endPoint y: 45, distance: 40.7
click at [393, 40] on h5 "Order: 25103104" at bounding box center [289, 36] width 578 height 7
click at [43, 148] on link "Download Photos" at bounding box center [32, 151] width 46 height 12
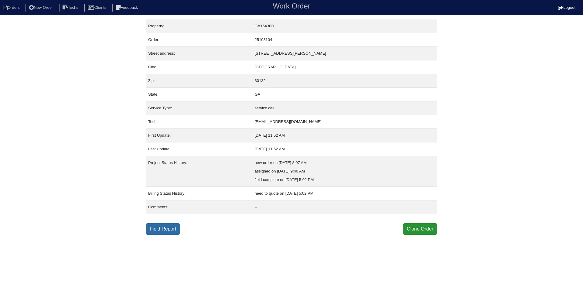
click at [171, 226] on link "Field Report" at bounding box center [163, 229] width 34 height 12
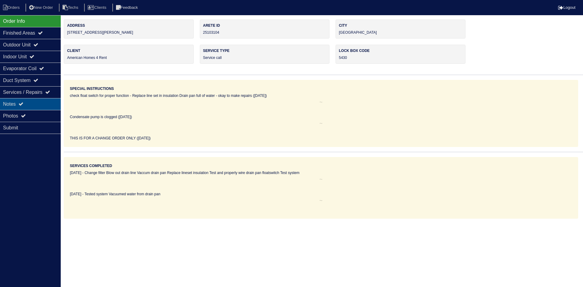
click at [19, 104] on div "Notes" at bounding box center [30, 104] width 61 height 12
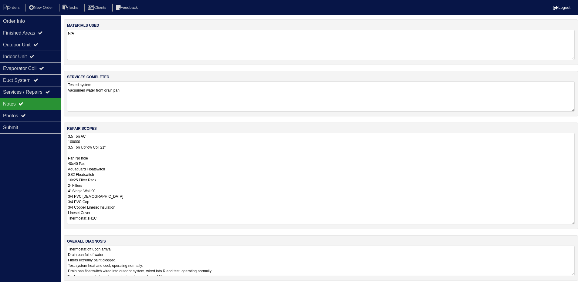
drag, startPoint x: 577, startPoint y: 161, endPoint x: 582, endPoint y: 223, distance: 61.5
click at [578, 223] on html "Orders New Order Techs Clients Feedback Logout Orders New Order Users Clients M…" at bounding box center [289, 143] width 578 height 287
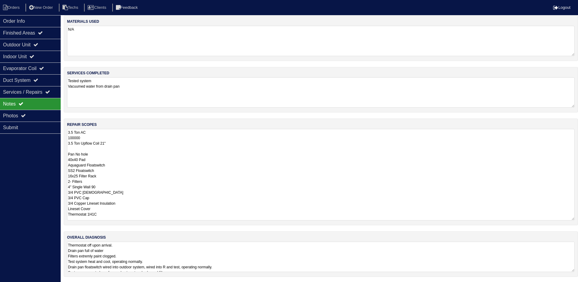
scroll to position [5, 0]
click at [294, 261] on textarea "Thermostat off upon arrival. Drain pan full of water Filters extremly paint clo…" at bounding box center [321, 256] width 508 height 30
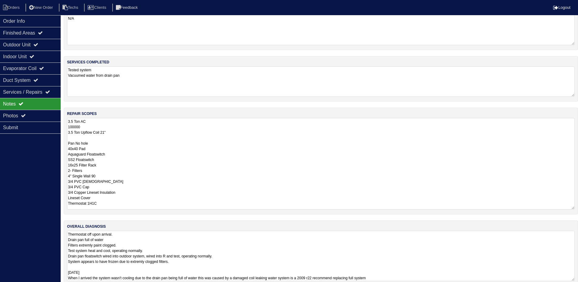
scroll to position [25, 0]
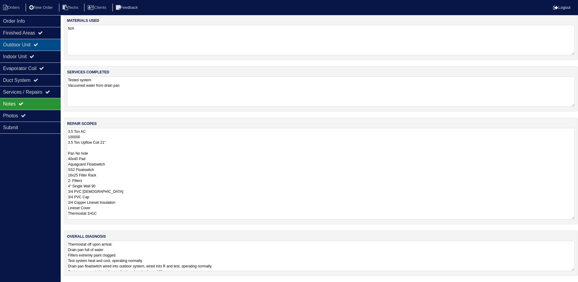
click at [28, 47] on div "Outdoor Unit" at bounding box center [30, 45] width 61 height 12
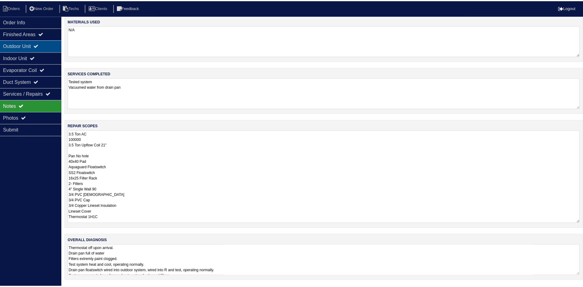
scroll to position [0, 0]
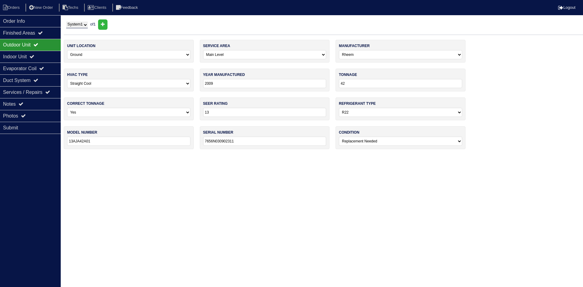
click at [30, 50] on div "Outdoor Unit" at bounding box center [30, 45] width 61 height 12
click at [34, 55] on icon at bounding box center [31, 56] width 5 height 5
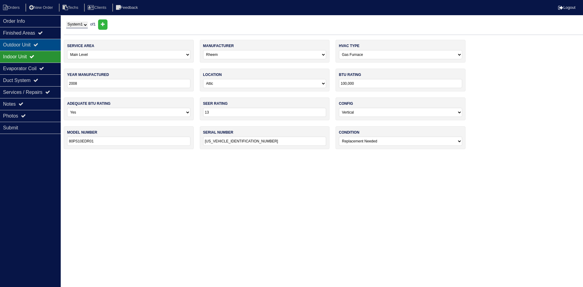
click at [38, 45] on icon at bounding box center [35, 44] width 5 height 5
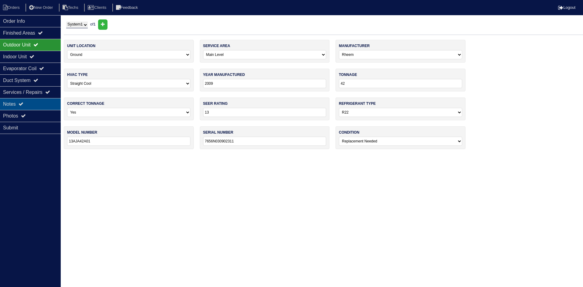
click at [35, 105] on div "Notes" at bounding box center [30, 104] width 61 height 12
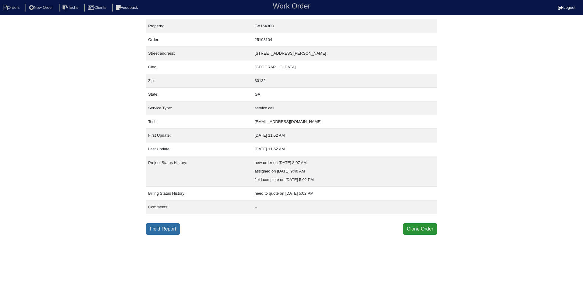
click at [157, 226] on link "Field Report" at bounding box center [163, 229] width 34 height 12
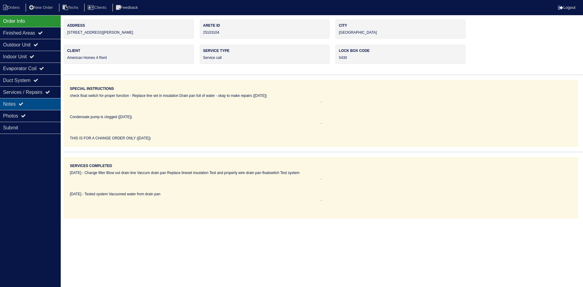
click at [39, 102] on div "Notes" at bounding box center [30, 104] width 61 height 12
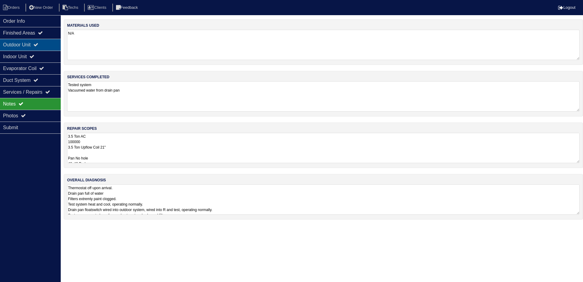
click at [52, 43] on div "Outdoor Unit" at bounding box center [30, 45] width 61 height 12
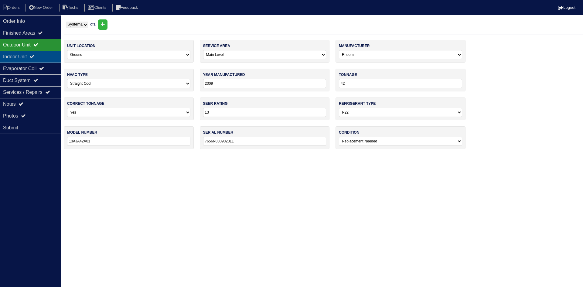
click at [39, 54] on div "Indoor Unit" at bounding box center [30, 57] width 61 height 12
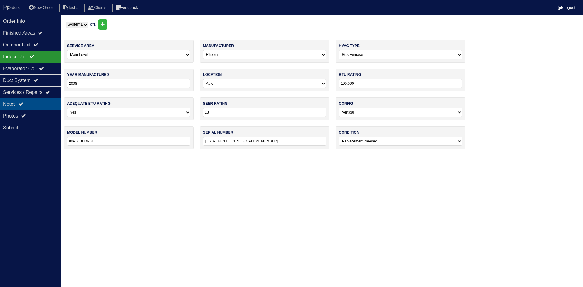
click at [32, 105] on div "Notes" at bounding box center [30, 104] width 61 height 12
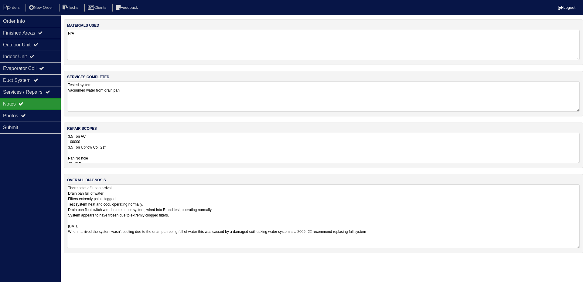
drag, startPoint x: 578, startPoint y: 213, endPoint x: 485, endPoint y: 241, distance: 96.4
click at [577, 247] on textarea "Thermostat off upon arrival. Drain pan full of water Filters extremly paint clo…" at bounding box center [323, 217] width 513 height 64
click at [21, 70] on div "Evaporator Coil" at bounding box center [30, 69] width 61 height 12
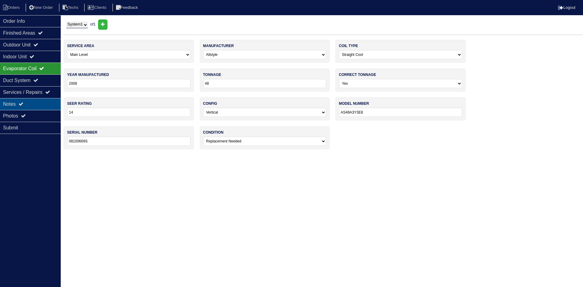
click at [16, 104] on div "Notes" at bounding box center [30, 104] width 61 height 12
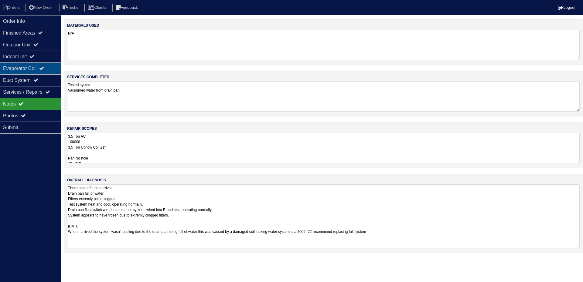
click at [23, 73] on div "Evaporator Coil" at bounding box center [30, 69] width 61 height 12
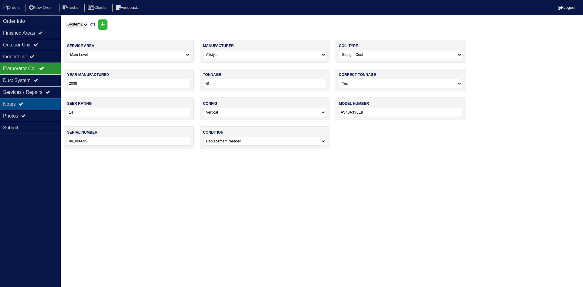
click at [50, 103] on div "Notes" at bounding box center [30, 104] width 61 height 12
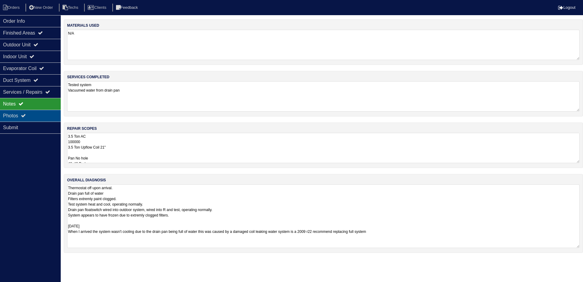
click at [20, 115] on div "Photos" at bounding box center [30, 116] width 61 height 12
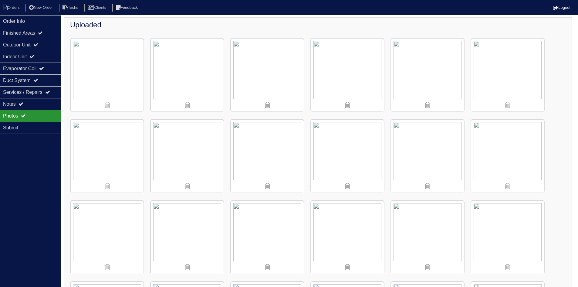
scroll to position [73, 0]
click at [30, 101] on div "Notes" at bounding box center [30, 104] width 61 height 12
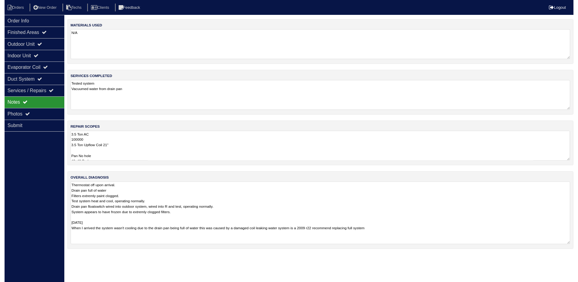
scroll to position [0, 0]
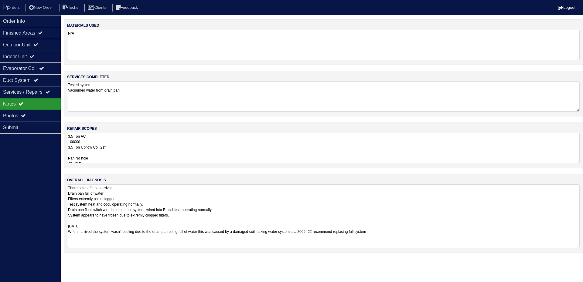
click at [132, 154] on textarea "3.5 Ton AC 100000 3.5 Ton Upflow Coil 21" Pan No hole 40x40 Pad Aquaguard Float…" at bounding box center [323, 148] width 513 height 30
click at [141, 153] on textarea "3.5 Ton AC 100000 3.5 Ton Upflow Coil 21" Pan No hole 40x40 Pad Aquaguard Float…" at bounding box center [323, 148] width 513 height 30
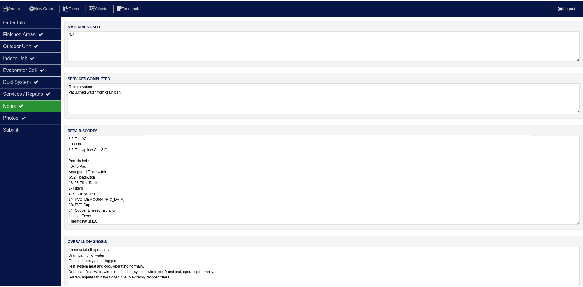
scroll to position [1, 0]
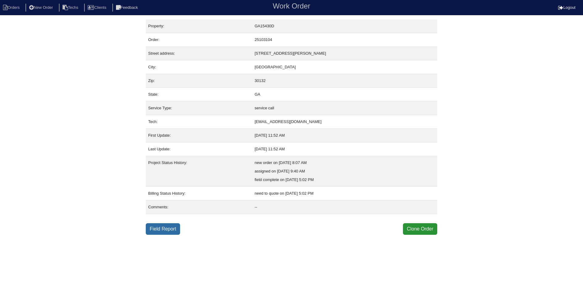
click at [153, 229] on link "Field Report" at bounding box center [163, 229] width 34 height 12
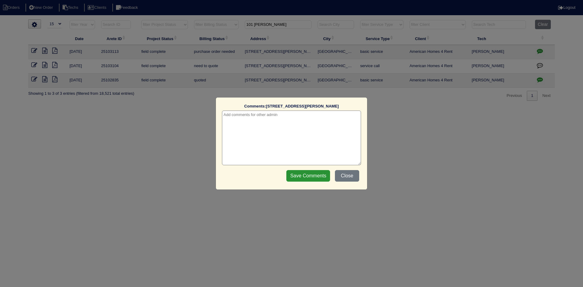
select select "15"
type textarea "8/25/25 - per Dan quote full replacement - Dan to review - texted Dan - rk"
click at [297, 177] on input "Save Comments" at bounding box center [308, 176] width 44 height 12
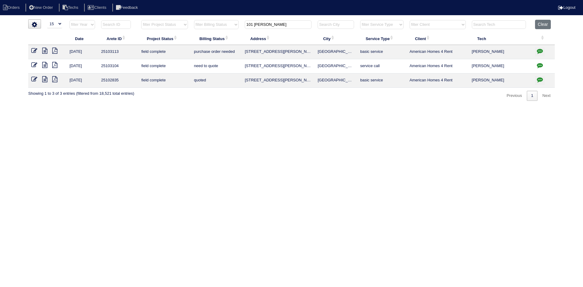
click at [276, 23] on input "101 randy" at bounding box center [278, 24] width 67 height 9
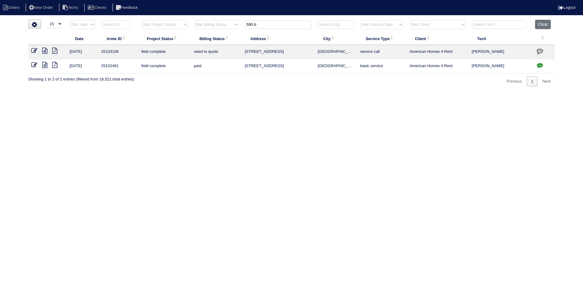
type input "590 b"
click at [540, 48] on icon "button" at bounding box center [540, 51] width 6 height 6
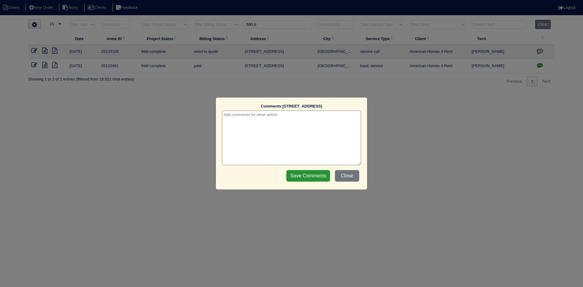
click at [288, 117] on textarea at bounding box center [291, 138] width 139 height 55
type textarea "8/25/25 - texted Dan to review quote - rk"
click at [305, 174] on input "Save Comments" at bounding box center [308, 176] width 44 height 12
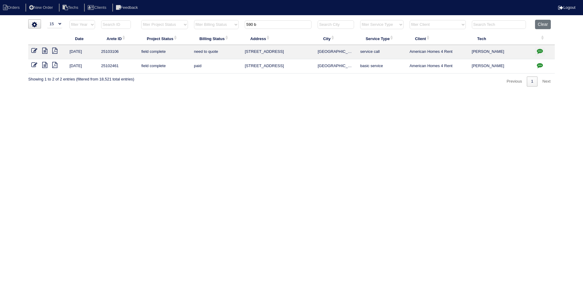
click at [45, 50] on icon at bounding box center [44, 51] width 5 height 6
drag, startPoint x: 540, startPoint y: 25, endPoint x: 533, endPoint y: 21, distance: 8.0
click at [540, 24] on button "Clear" at bounding box center [542, 24] width 15 height 9
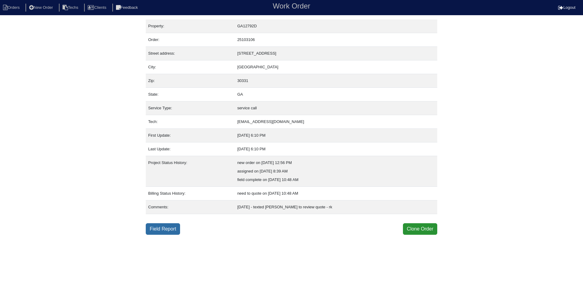
click at [171, 231] on link "Field Report" at bounding box center [163, 229] width 34 height 12
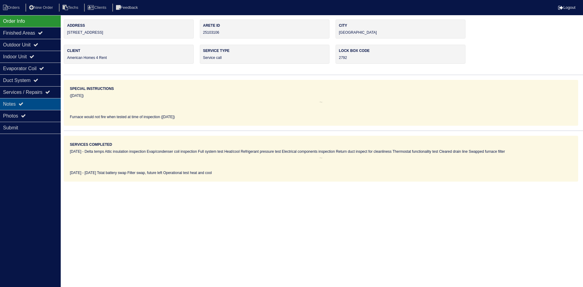
click at [40, 103] on div "Notes" at bounding box center [30, 104] width 61 height 12
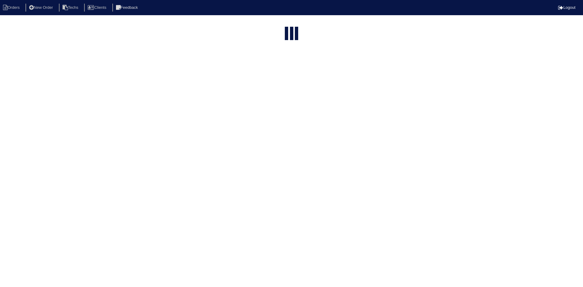
select select "15"
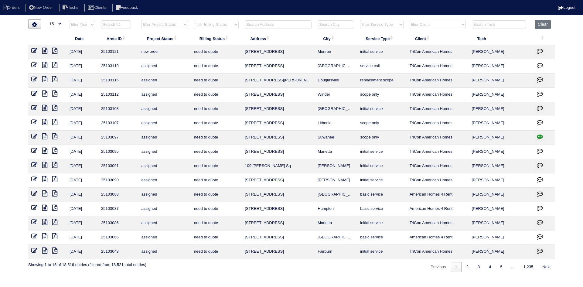
click at [183, 26] on select "filter Project Status -- Any Project Status -- new order assigned in progress f…" at bounding box center [164, 24] width 46 height 9
click at [141, 20] on select "filter Project Status -- Any Project Status -- new order assigned in progress f…" at bounding box center [164, 24] width 46 height 9
select select "field complete"
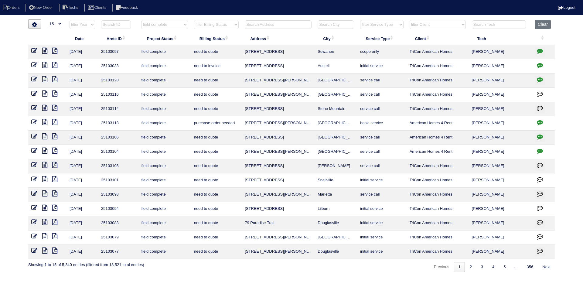
click at [235, 24] on select "filter Billing Status -- Any Billing Status -- need to quote quoted need to inv…" at bounding box center [216, 24] width 45 height 9
select select "need to quote"
click at [194, 20] on select "filter Billing Status -- Any Billing Status -- need to quote quoted need to inv…" at bounding box center [216, 24] width 45 height 9
select select "field complete"
select select "need to quote"
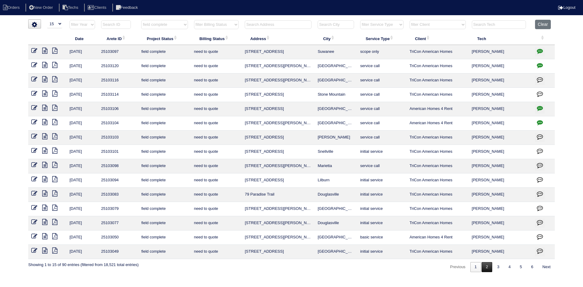
click at [484, 266] on link "2" at bounding box center [487, 267] width 11 height 10
select select "field complete"
select select "need to quote"
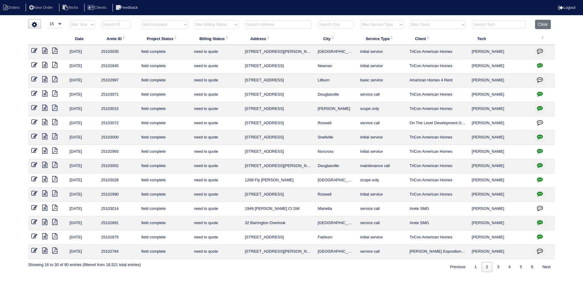
click at [541, 66] on icon "button" at bounding box center [540, 65] width 6 height 6
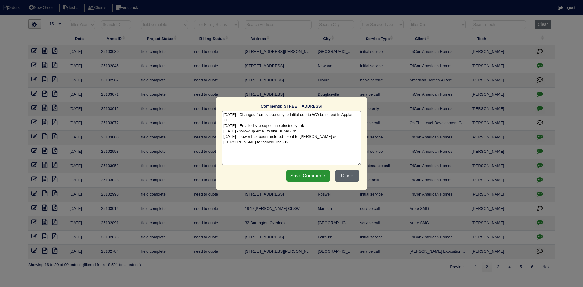
click at [349, 177] on button "Close" at bounding box center [347, 176] width 24 height 12
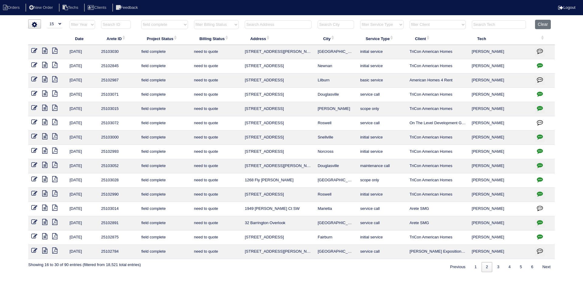
click at [44, 66] on icon at bounding box center [44, 65] width 5 height 6
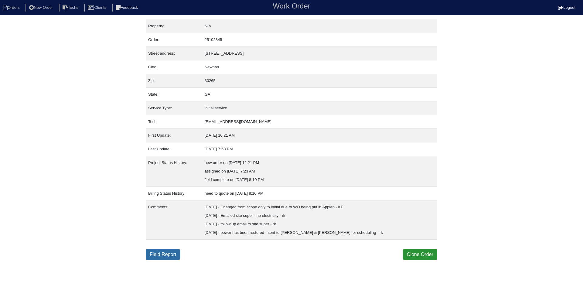
click at [163, 256] on link "Field Report" at bounding box center [163, 255] width 34 height 12
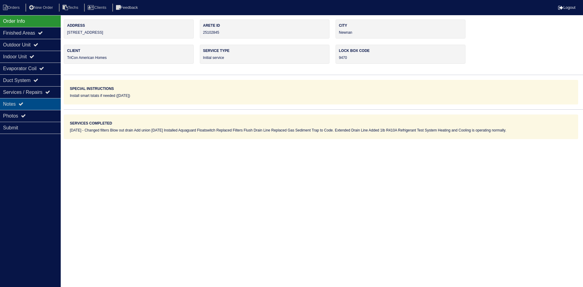
click at [35, 103] on div "Notes" at bounding box center [30, 104] width 61 height 12
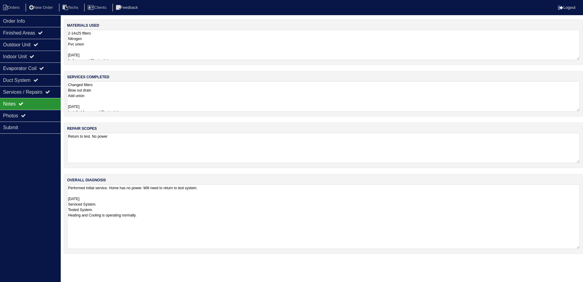
drag, startPoint x: 578, startPoint y: 212, endPoint x: 573, endPoint y: 209, distance: 5.9
click at [571, 246] on textarea "Performed initial service. Home has no power. Will need to return to test syste…" at bounding box center [323, 217] width 513 height 65
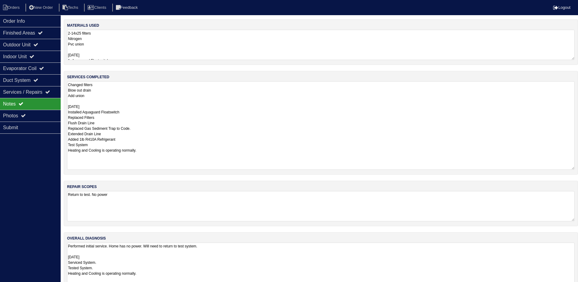
drag, startPoint x: 577, startPoint y: 109, endPoint x: 573, endPoint y: 164, distance: 55.7
click at [574, 166] on textarea "Changed filters Blow out drain Add union 8/23/25 Installed Aquaguard Floatswitc…" at bounding box center [321, 125] width 508 height 89
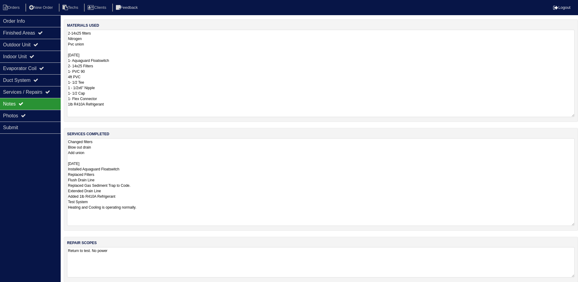
drag, startPoint x: 572, startPoint y: 58, endPoint x: 508, endPoint y: 79, distance: 67.4
click at [574, 114] on textarea "2-14x25 filters Nitrogen Pvc union 8/22/25 1- Aquaguard Floatswitch 2- 14x25 Fi…" at bounding box center [321, 73] width 508 height 87
click at [44, 47] on div "Outdoor Unit" at bounding box center [30, 45] width 61 height 12
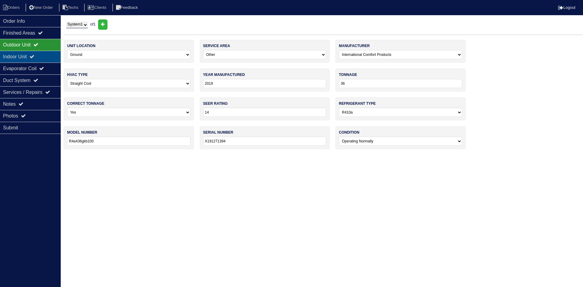
click at [41, 53] on div "Indoor Unit" at bounding box center [30, 57] width 61 height 12
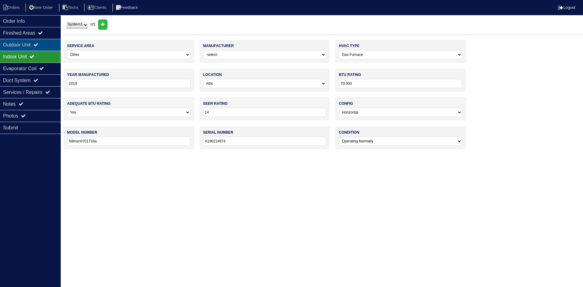
click at [43, 43] on div "Outdoor Unit" at bounding box center [30, 45] width 61 height 12
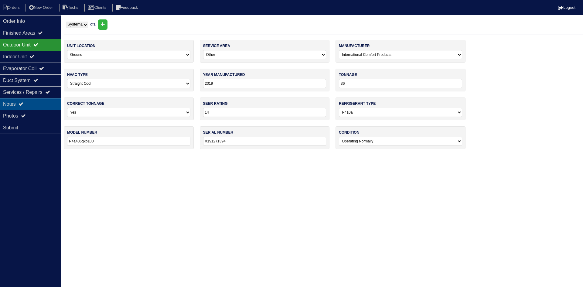
click at [9, 102] on div "Notes" at bounding box center [30, 104] width 61 height 12
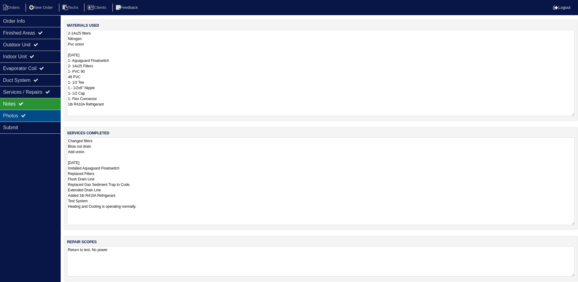
click at [20, 116] on div "Photos" at bounding box center [30, 116] width 61 height 12
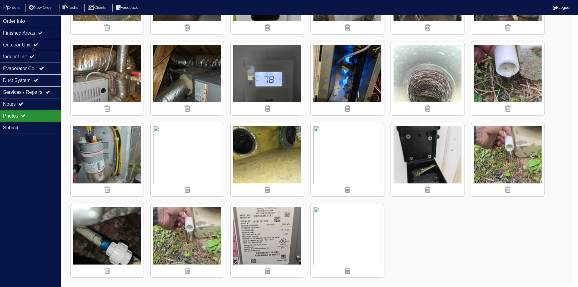
scroll to position [800, 0]
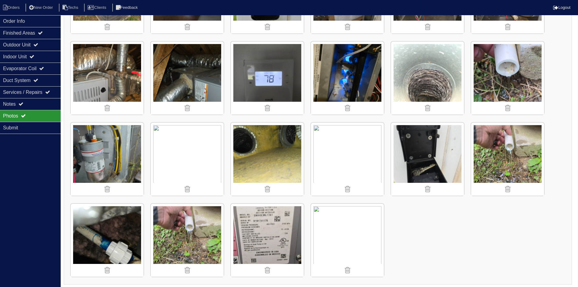
click at [12, 3] on nav "Orders New Order Techs Clients Feedback Logout" at bounding box center [289, 7] width 578 height 15
click at [14, 8] on li "Orders" at bounding box center [12, 8] width 25 height 8
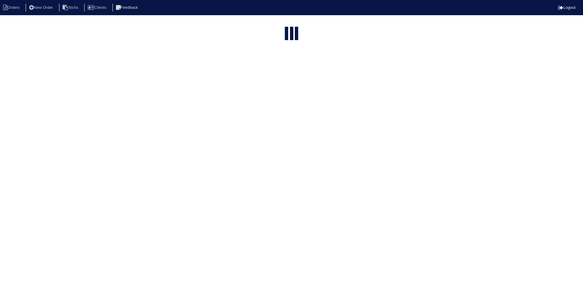
select select "15"
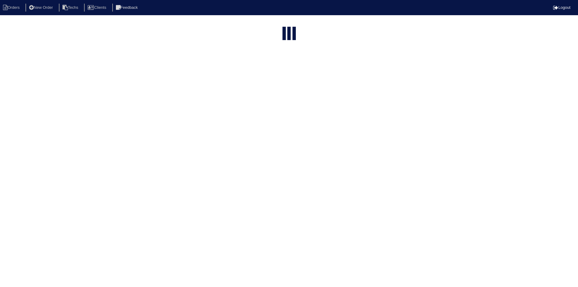
select select "field complete"
select select "need to quote"
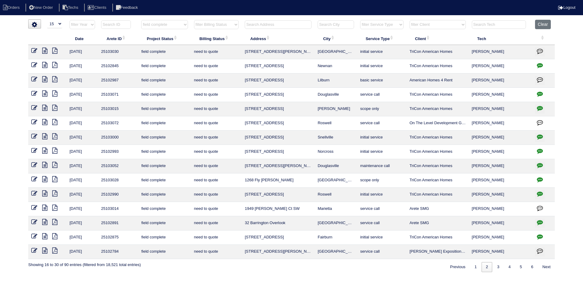
click at [45, 50] on icon at bounding box center [44, 51] width 5 height 6
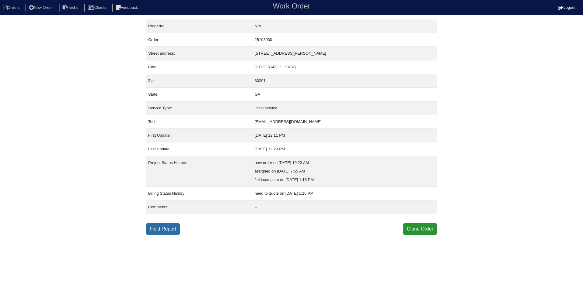
drag, startPoint x: 169, startPoint y: 227, endPoint x: 160, endPoint y: 227, distance: 8.8
click at [168, 227] on link "Field Report" at bounding box center [163, 229] width 34 height 12
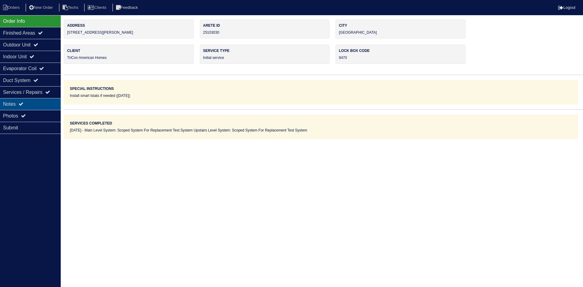
click at [26, 100] on div "Notes" at bounding box center [30, 104] width 61 height 12
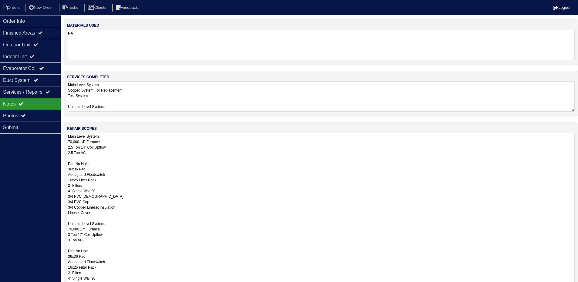
drag, startPoint x: 576, startPoint y: 162, endPoint x: 582, endPoint y: 290, distance: 128.3
click at [578, 287] on html "Orders New Order Techs Clients Feedback Logout Orders New Order Users Clients M…" at bounding box center [289, 177] width 578 height 355
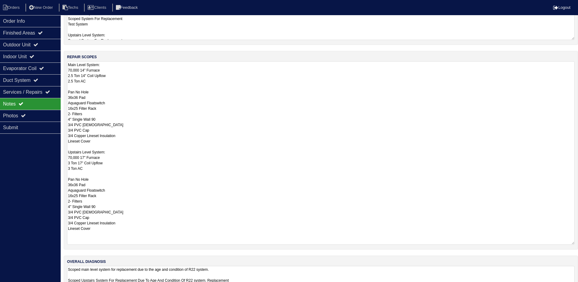
drag, startPoint x: 573, startPoint y: 219, endPoint x: 554, endPoint y: 242, distance: 30.4
click at [578, 244] on html "Orders New Order Techs Clients Feedback Logout Orders New Order Users Clients M…" at bounding box center [289, 117] width 578 height 379
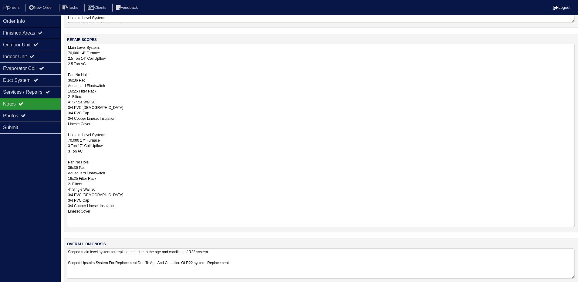
scroll to position [97, 0]
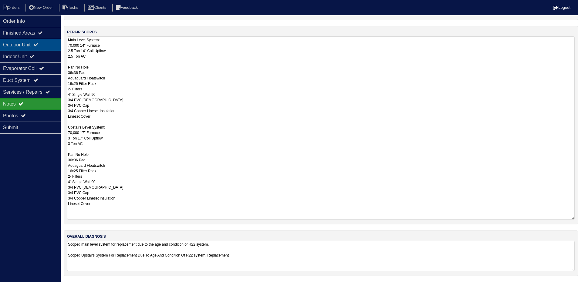
click at [38, 45] on icon at bounding box center [35, 44] width 5 height 5
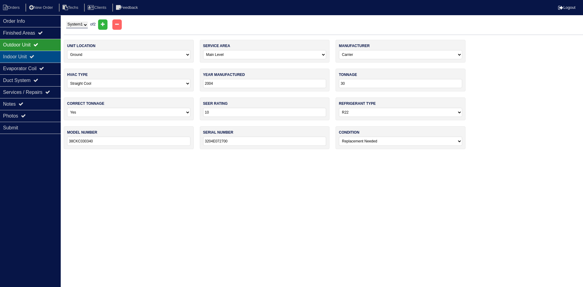
click at [39, 60] on div "Indoor Unit" at bounding box center [30, 57] width 61 height 12
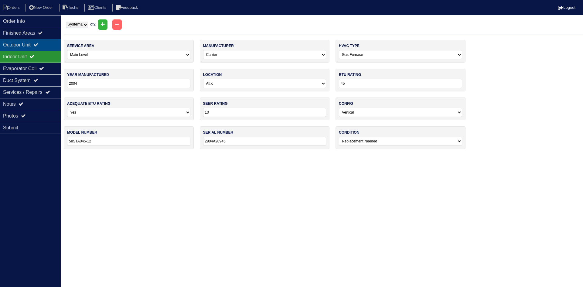
click at [34, 45] on div "Outdoor Unit" at bounding box center [30, 45] width 61 height 12
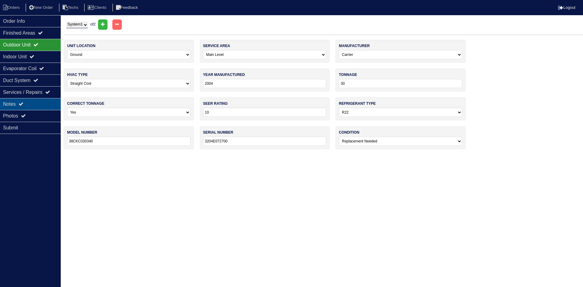
click at [40, 104] on div "Notes" at bounding box center [30, 104] width 61 height 12
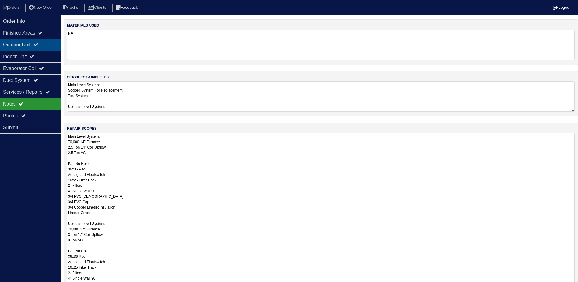
click at [17, 45] on div "Outdoor Unit" at bounding box center [30, 45] width 61 height 12
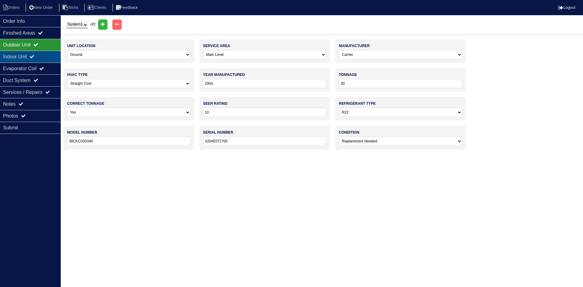
click at [27, 57] on div "Indoor Unit" at bounding box center [30, 57] width 61 height 12
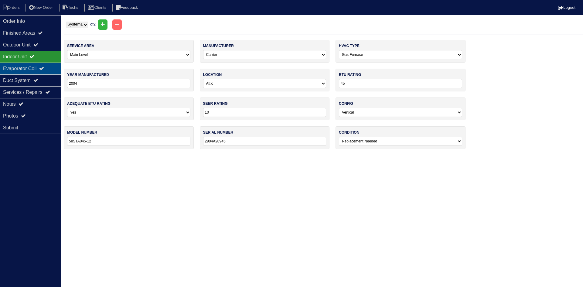
click at [22, 70] on div "Evaporator Coil" at bounding box center [30, 69] width 61 height 12
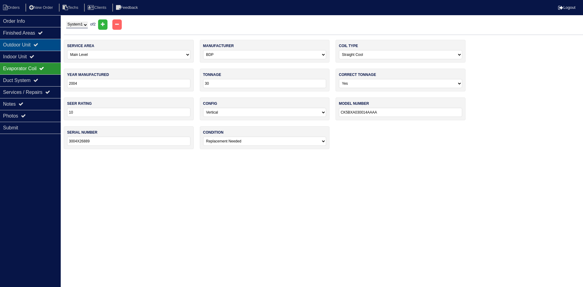
click at [28, 46] on div "Outdoor Unit" at bounding box center [30, 45] width 61 height 12
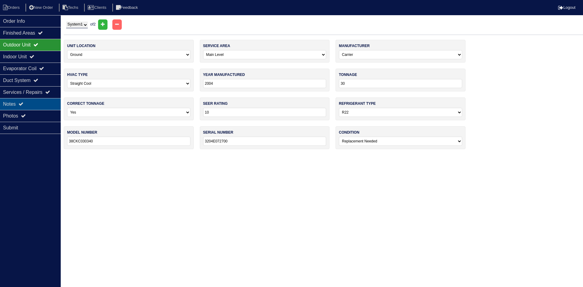
click at [47, 102] on div "Notes" at bounding box center [30, 104] width 61 height 12
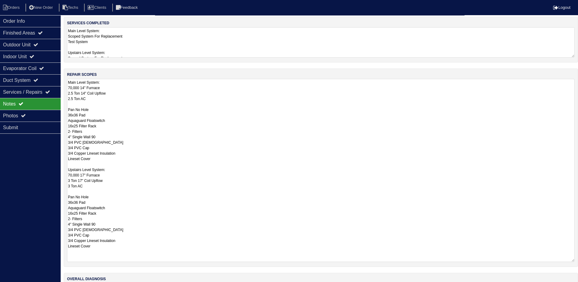
scroll to position [61, 0]
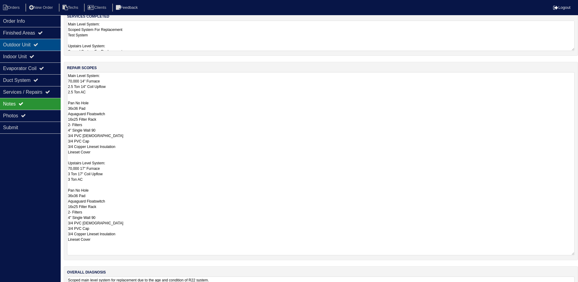
click at [35, 43] on div "Outdoor Unit" at bounding box center [30, 45] width 61 height 12
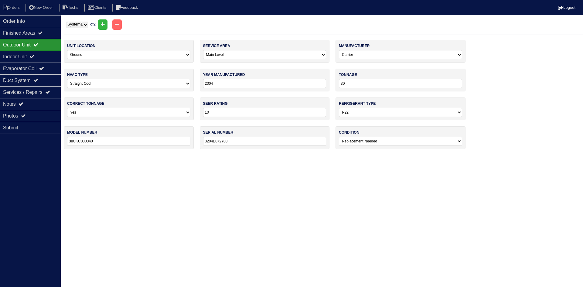
drag, startPoint x: 83, startPoint y: 23, endPoint x: 84, endPoint y: 28, distance: 5.2
click at [83, 23] on select "System 1 System 2" at bounding box center [77, 25] width 22 height 7
select select "2"
click at [66, 22] on select "System 1 System 2" at bounding box center [77, 25] width 22 height 7
select select "1"
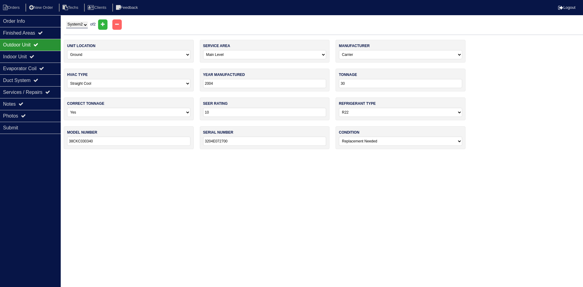
type input "36"
type input "38CKC036---351"
type input "NA"
select select "1"
type input "70"
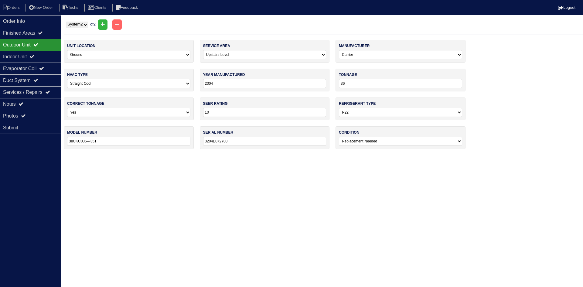
type input "58STA070-12"
type input "3204A33809"
click at [46, 53] on div "Indoor Unit" at bounding box center [30, 57] width 61 height 12
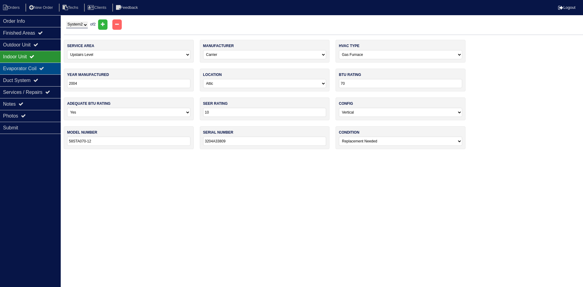
click at [40, 69] on div "Evaporator Coil" at bounding box center [30, 69] width 61 height 12
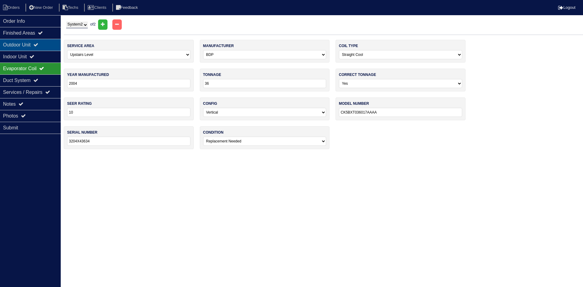
click at [39, 48] on div "Outdoor Unit" at bounding box center [30, 45] width 61 height 12
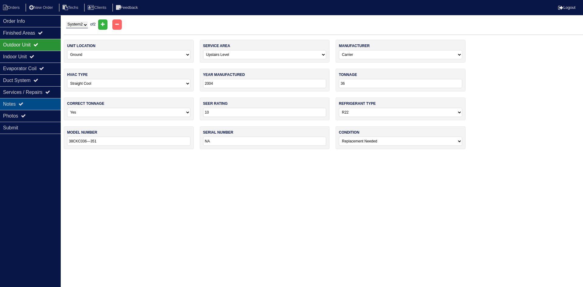
click at [29, 101] on div "Notes" at bounding box center [30, 104] width 61 height 12
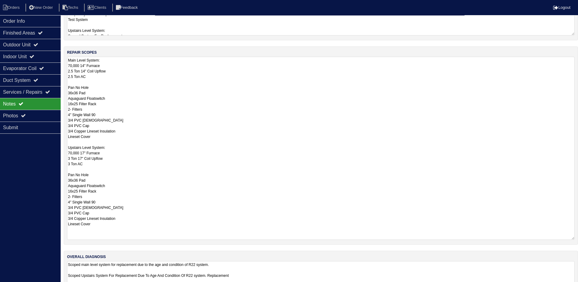
scroll to position [97, 0]
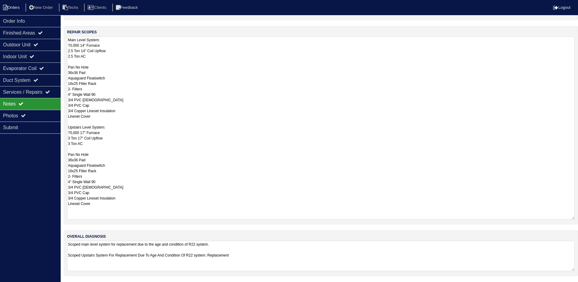
click at [15, 4] on li "Orders" at bounding box center [12, 8] width 25 height 8
select select "15"
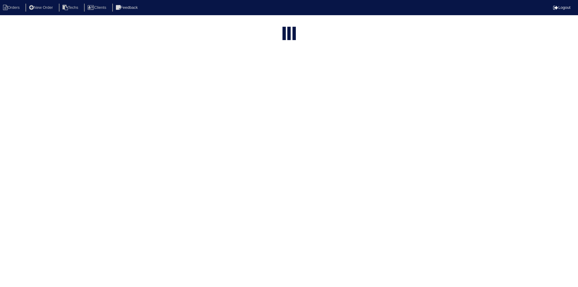
select select "field complete"
select select "need to quote"
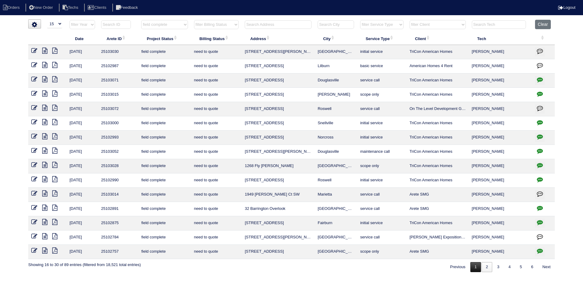
click at [475, 268] on link "1" at bounding box center [475, 267] width 11 height 10
select select "field complete"
select select "need to quote"
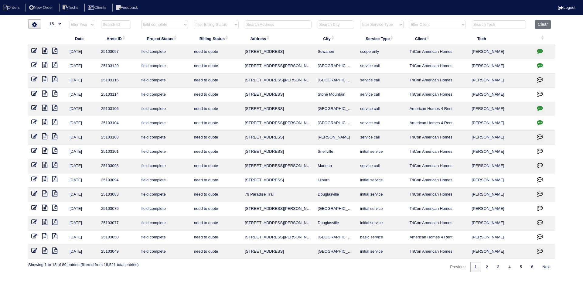
click at [43, 249] on icon at bounding box center [44, 250] width 5 height 6
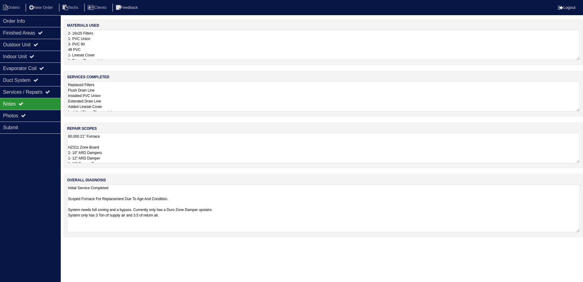
click at [583, 232] on div "overall diagnosis Initial Service Completed Scoped Furnace For Replacement Due …" at bounding box center [323, 205] width 519 height 63
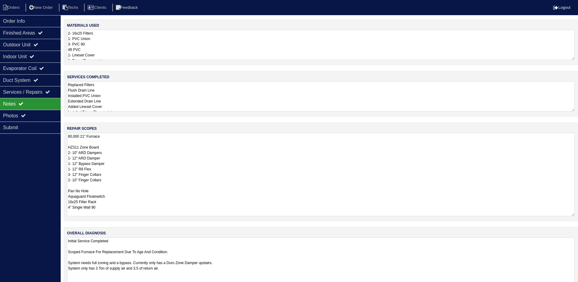
drag, startPoint x: 577, startPoint y: 160, endPoint x: 582, endPoint y: 208, distance: 48.2
click at [578, 214] on html "Orders New Order Techs Clients Feedback Logout Orders New Order Users Clients M…" at bounding box center [289, 148] width 578 height 297
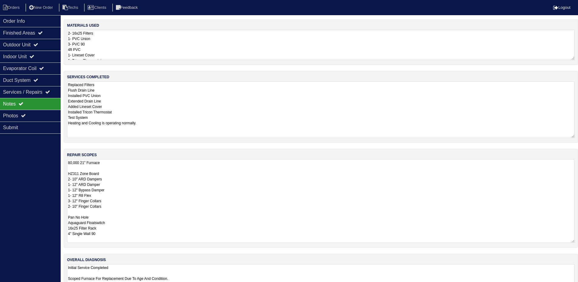
drag, startPoint x: 573, startPoint y: 110, endPoint x: 575, endPoint y: 137, distance: 26.5
click at [575, 137] on div "services completed Replaced Filters Flush Drain Line Installed PVC Union Extend…" at bounding box center [321, 107] width 515 height 72
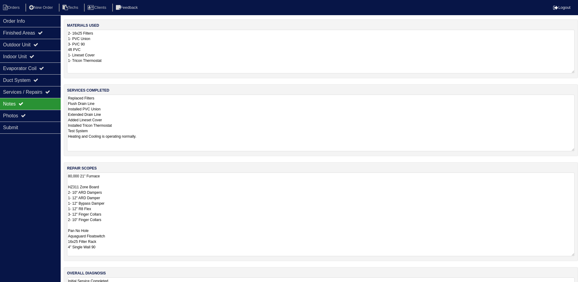
drag, startPoint x: 573, startPoint y: 58, endPoint x: 574, endPoint y: 72, distance: 13.4
click at [574, 72] on textarea "2- 16x25 Filters 1- PVC Union 3- PVC 90 4ft PVC 1- Lineset Cover 1- Tricon Ther…" at bounding box center [321, 52] width 508 height 44
click at [29, 43] on div "Outdoor Unit" at bounding box center [30, 45] width 61 height 12
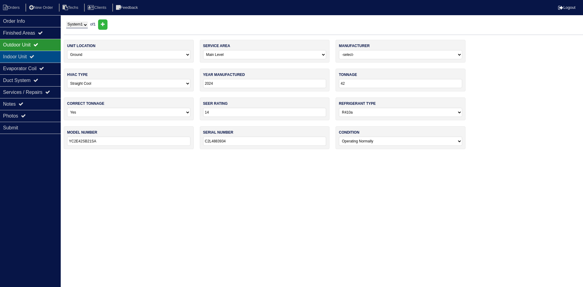
click at [30, 53] on div "Indoor Unit" at bounding box center [30, 57] width 61 height 12
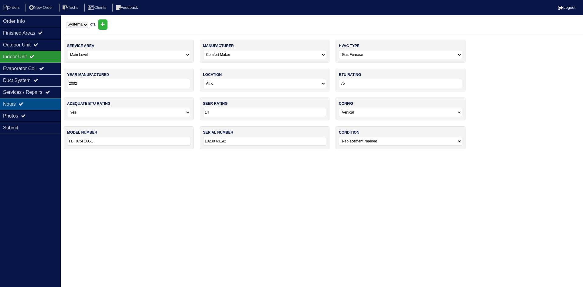
click at [34, 103] on div "Notes" at bounding box center [30, 104] width 61 height 12
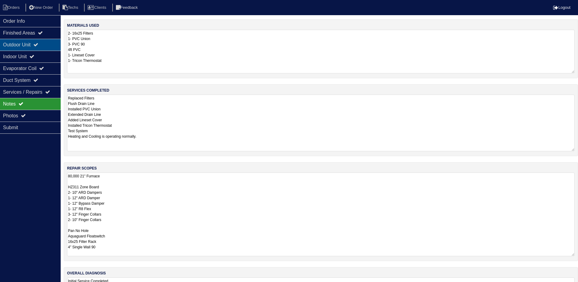
click at [46, 47] on div "Outdoor Unit" at bounding box center [30, 45] width 61 height 12
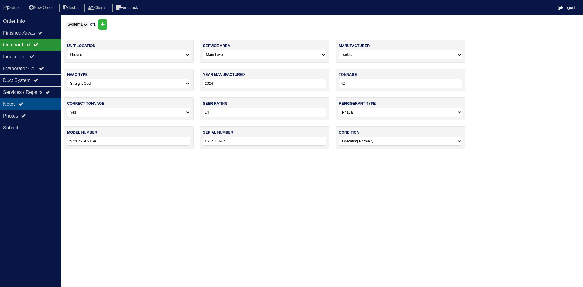
click at [37, 99] on div "Notes" at bounding box center [30, 104] width 61 height 12
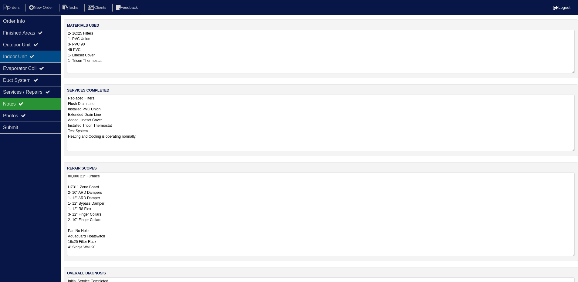
click at [31, 58] on div "Indoor Unit" at bounding box center [30, 57] width 61 height 12
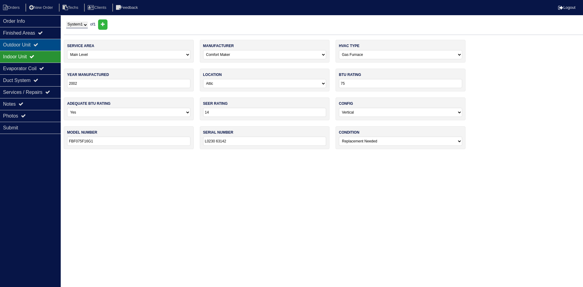
click at [42, 42] on div "Outdoor Unit" at bounding box center [30, 45] width 61 height 12
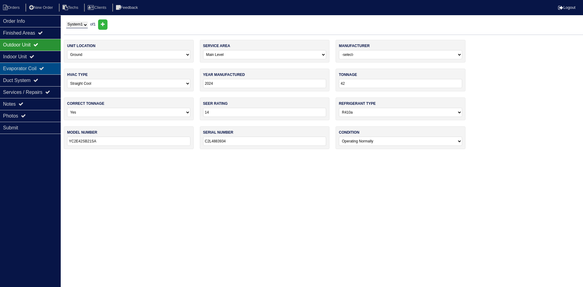
click at [41, 64] on div "Evaporator Coil" at bounding box center [30, 69] width 61 height 12
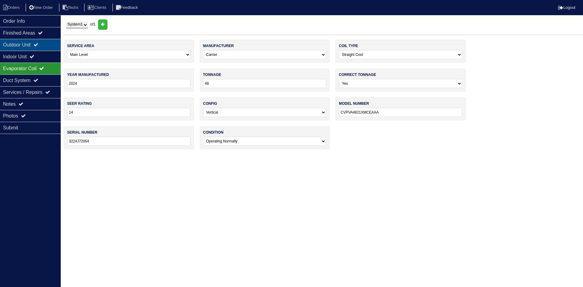
click at [44, 44] on div "Outdoor Unit" at bounding box center [30, 45] width 61 height 12
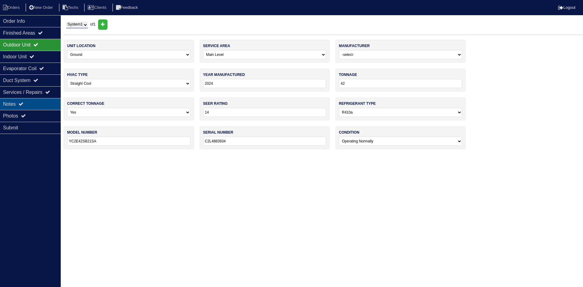
click at [28, 103] on div "Notes" at bounding box center [30, 104] width 61 height 12
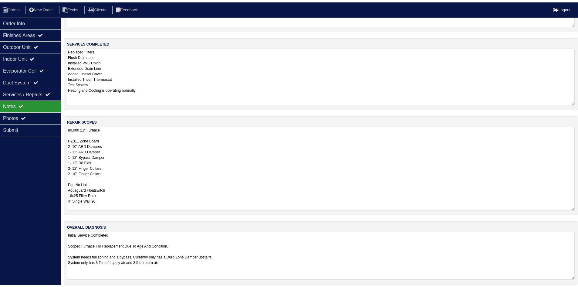
scroll to position [54, 0]
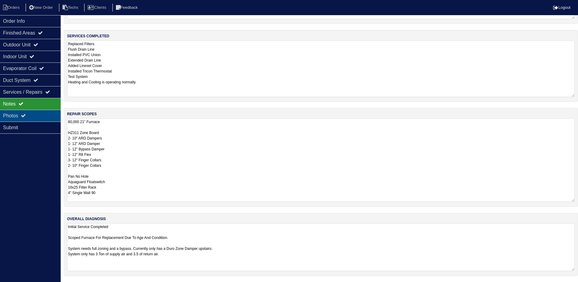
click at [46, 112] on div "Photos" at bounding box center [30, 116] width 61 height 12
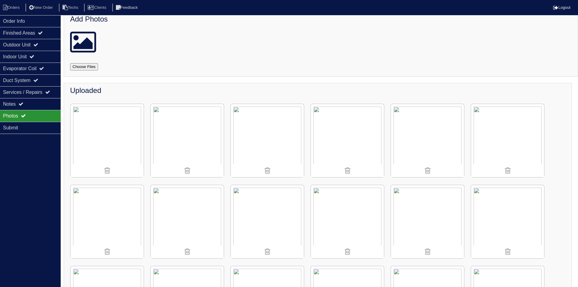
scroll to position [0, 0]
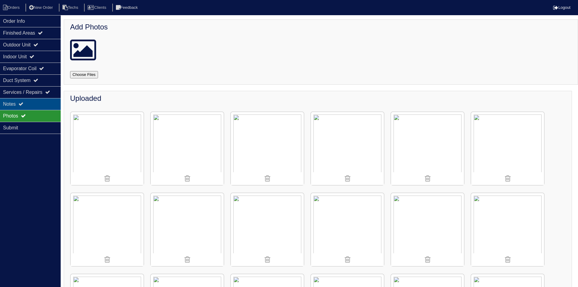
click at [22, 104] on icon at bounding box center [21, 103] width 5 height 5
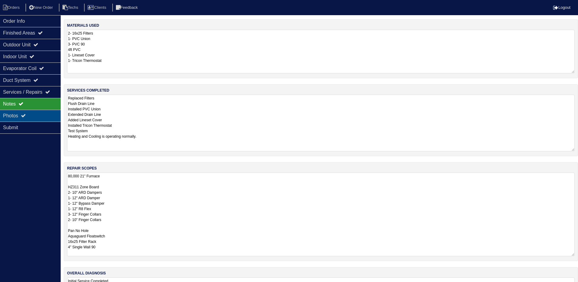
click at [38, 113] on div "Photos" at bounding box center [30, 116] width 61 height 12
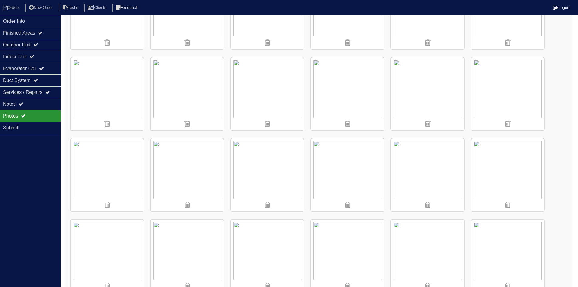
scroll to position [455, 0]
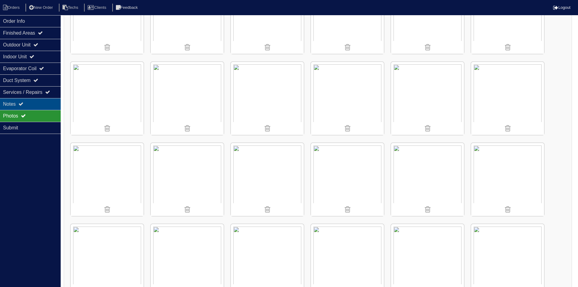
click at [33, 101] on div "Notes" at bounding box center [30, 104] width 61 height 12
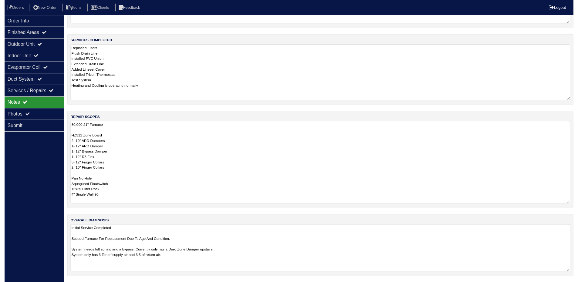
scroll to position [54, 0]
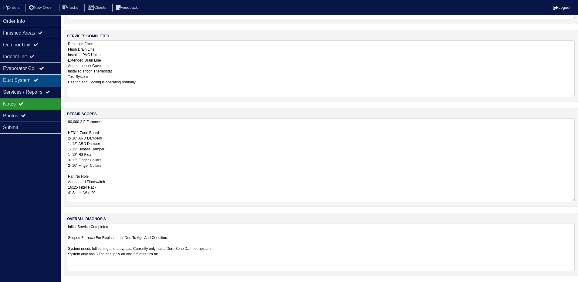
click at [25, 77] on div "Duct System" at bounding box center [30, 80] width 61 height 12
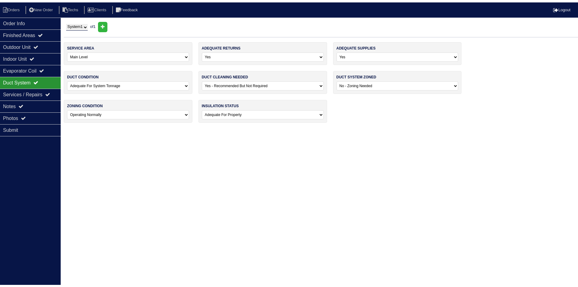
scroll to position [0, 0]
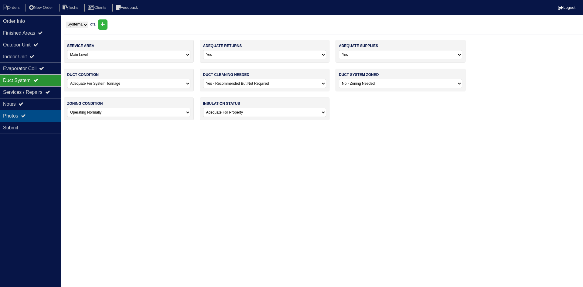
click at [29, 116] on div "Photos" at bounding box center [30, 116] width 61 height 12
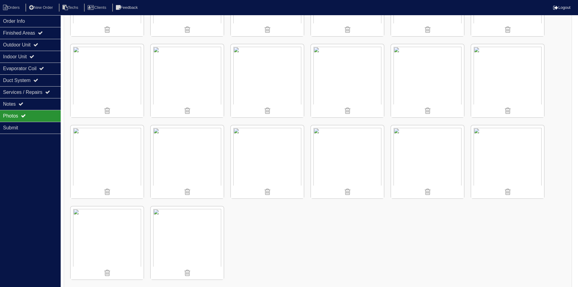
scroll to position [558, 0]
click at [12, 8] on li "Orders" at bounding box center [12, 8] width 25 height 8
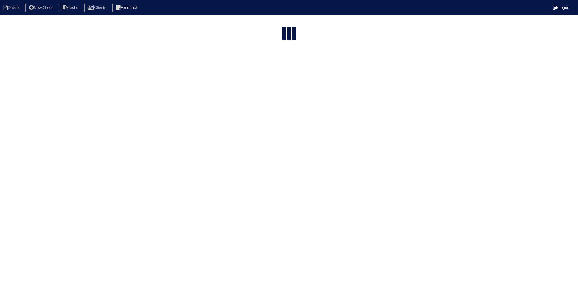
select select "15"
select select "field complete"
select select "need to quote"
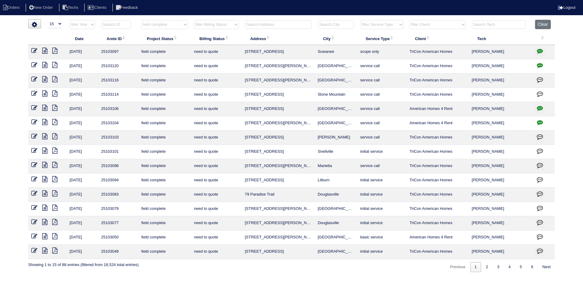
click at [43, 221] on icon at bounding box center [44, 222] width 5 height 6
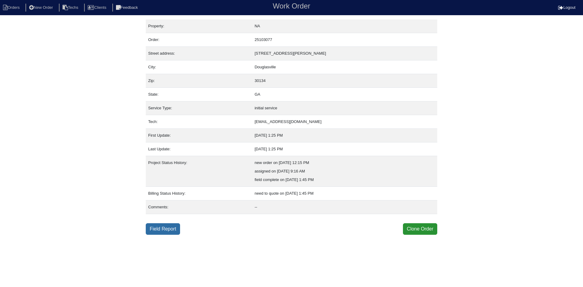
click at [166, 230] on link "Field Report" at bounding box center [163, 229] width 34 height 12
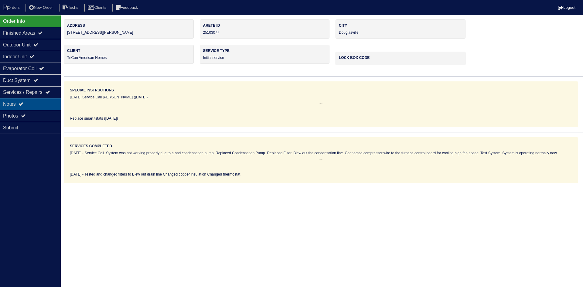
click at [27, 102] on div "Notes" at bounding box center [30, 104] width 61 height 12
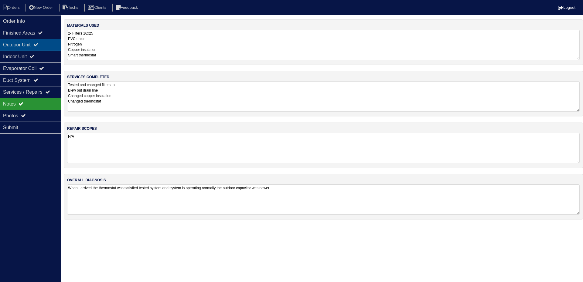
click at [38, 44] on icon at bounding box center [35, 44] width 5 height 5
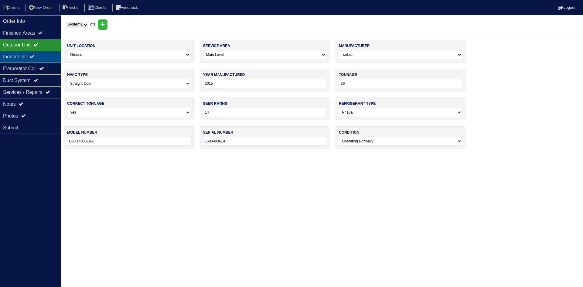
click at [34, 58] on icon at bounding box center [31, 56] width 5 height 5
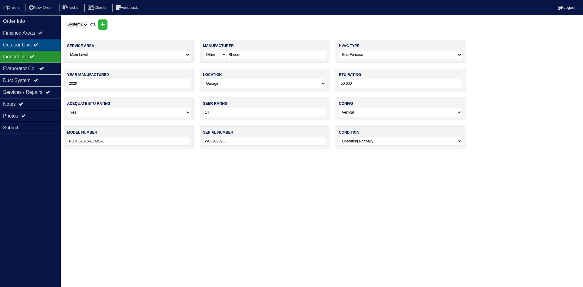
click at [36, 45] on div "Outdoor Unit" at bounding box center [30, 45] width 61 height 12
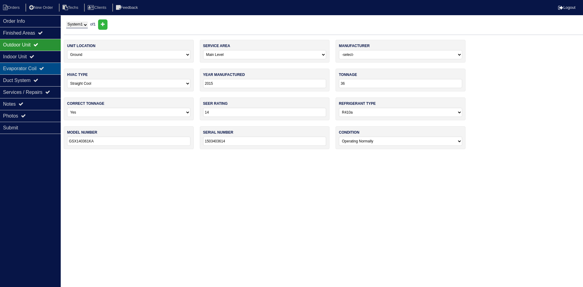
click at [33, 67] on div "Evaporator Coil" at bounding box center [30, 69] width 61 height 12
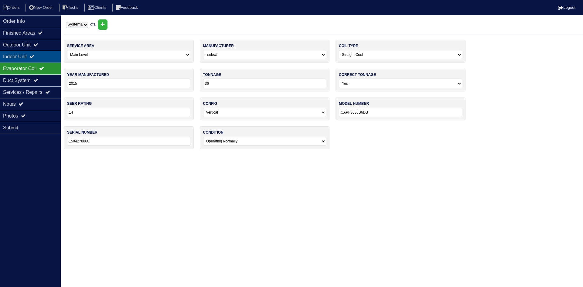
click at [34, 56] on div "Indoor Unit" at bounding box center [30, 57] width 61 height 12
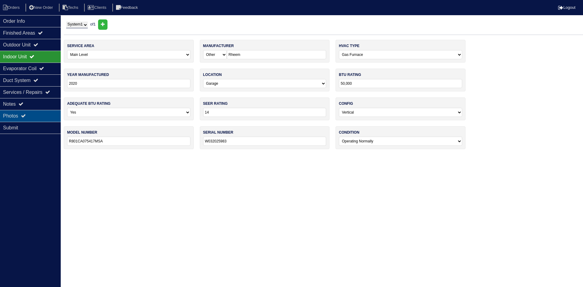
drag, startPoint x: 19, startPoint y: 105, endPoint x: 24, endPoint y: 113, distance: 9.0
click at [19, 105] on div "Notes" at bounding box center [30, 104] width 61 height 12
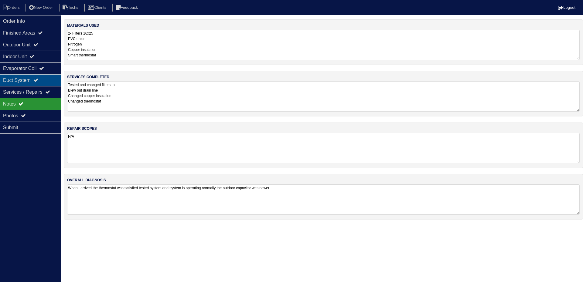
click at [48, 79] on div "Duct System" at bounding box center [30, 80] width 61 height 12
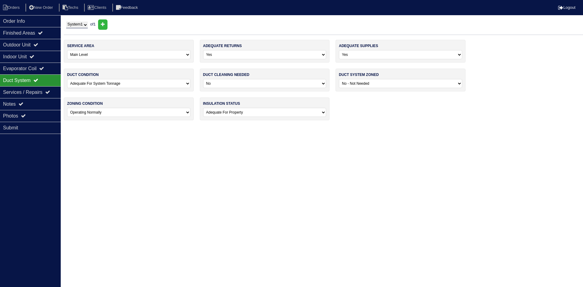
drag, startPoint x: 39, startPoint y: 114, endPoint x: 75, endPoint y: 131, distance: 39.0
click at [40, 114] on div "Photos" at bounding box center [30, 116] width 61 height 12
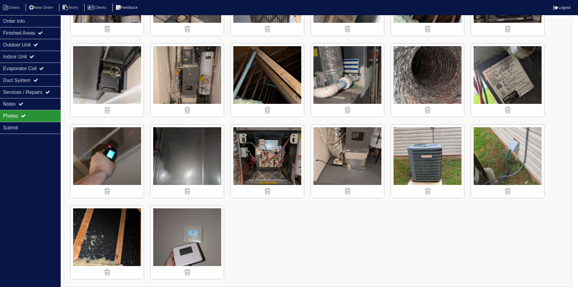
scroll to position [315, 0]
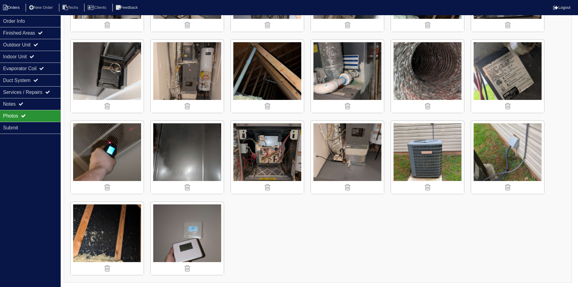
click at [15, 9] on li "Orders" at bounding box center [12, 8] width 25 height 8
select select "15"
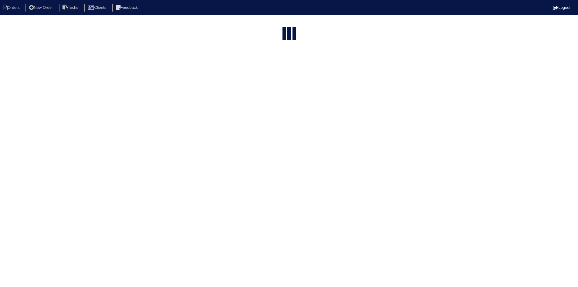
select select "field complete"
select select "need to quote"
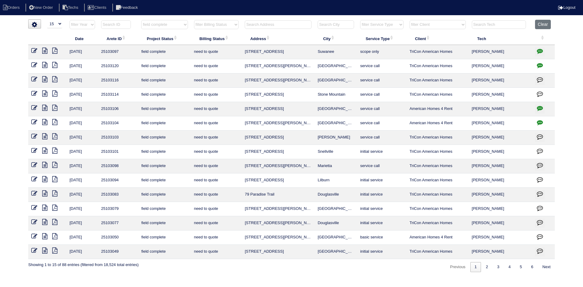
click at [44, 208] on icon at bounding box center [44, 208] width 5 height 6
click at [45, 207] on icon at bounding box center [44, 208] width 5 height 6
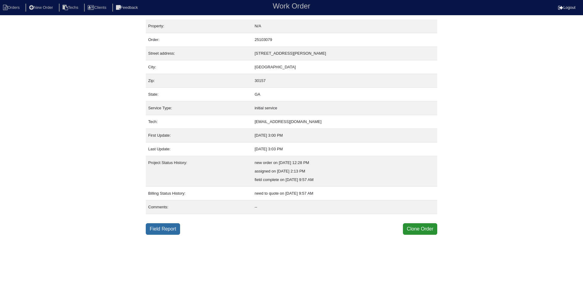
click at [165, 229] on link "Field Report" at bounding box center [163, 229] width 34 height 12
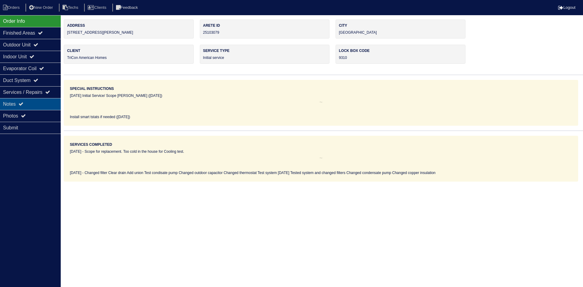
click at [32, 103] on div "Notes" at bounding box center [30, 104] width 61 height 12
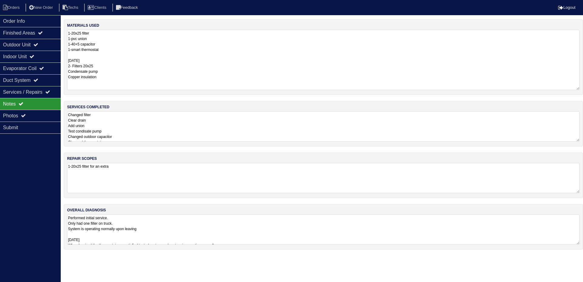
drag, startPoint x: 579, startPoint y: 58, endPoint x: 583, endPoint y: 88, distance: 30.3
click at [583, 88] on div "materials used 1-20x25 filter 1-pvc union 1-40+5 capacitor 1-smart thermostat […" at bounding box center [323, 57] width 519 height 76
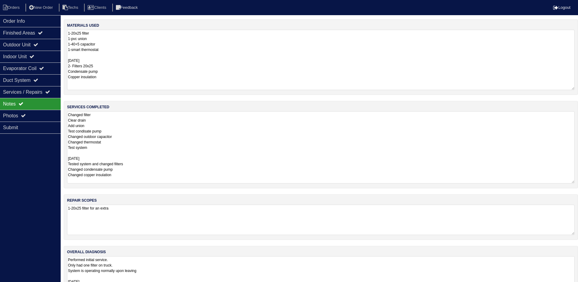
drag, startPoint x: 577, startPoint y: 139, endPoint x: 583, endPoint y: 181, distance: 42.6
click at [578, 181] on html "Orders New Order Techs Clients Feedback Logout Orders New Order Users Clients M…" at bounding box center [289, 149] width 578 height 298
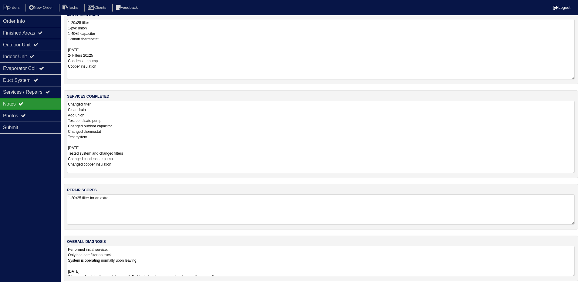
scroll to position [16, 0]
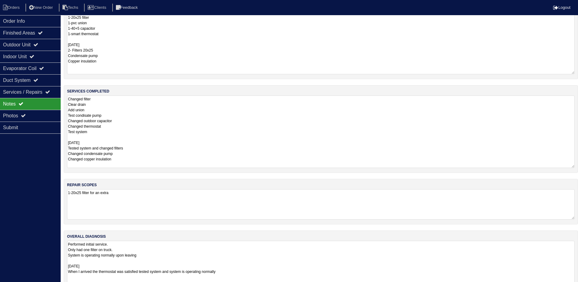
drag, startPoint x: 572, startPoint y: 269, endPoint x: 571, endPoint y: 282, distance: 12.8
click at [578, 287] on html "Orders New Order Techs Clients Feedback Logout Orders New Order Users Clients M…" at bounding box center [289, 149] width 578 height 330
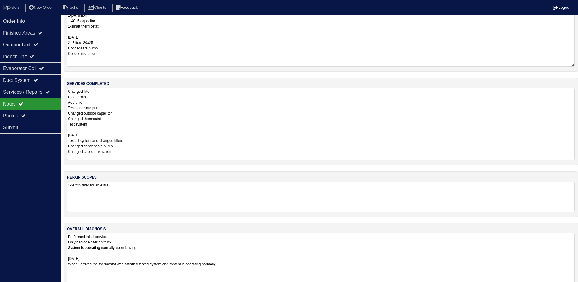
scroll to position [0, 0]
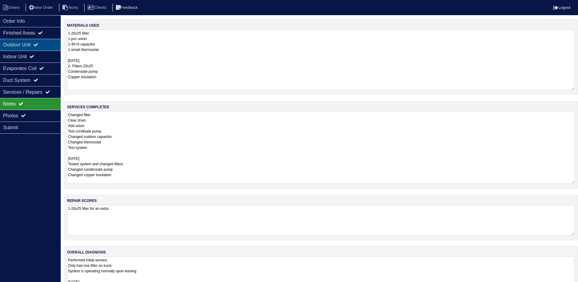
click at [31, 45] on div "Outdoor Unit" at bounding box center [30, 45] width 61 height 12
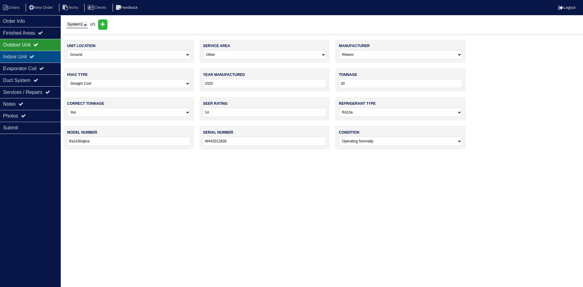
click at [32, 53] on div "Indoor Unit" at bounding box center [30, 57] width 61 height 12
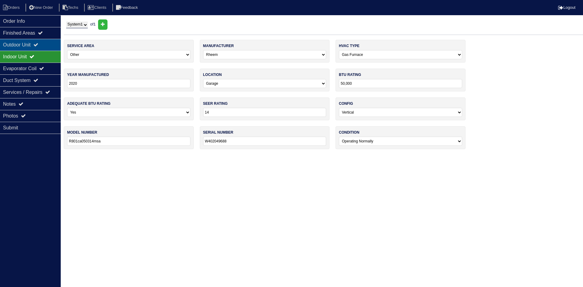
click at [36, 43] on div "Outdoor Unit" at bounding box center [30, 45] width 61 height 12
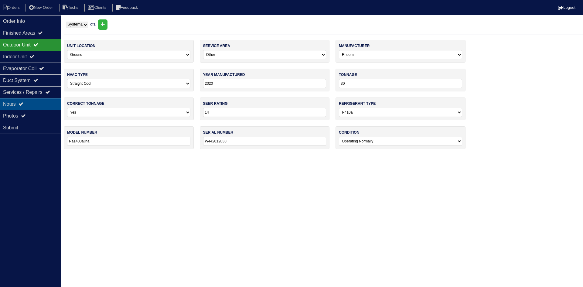
click at [35, 108] on div "Notes" at bounding box center [30, 104] width 61 height 12
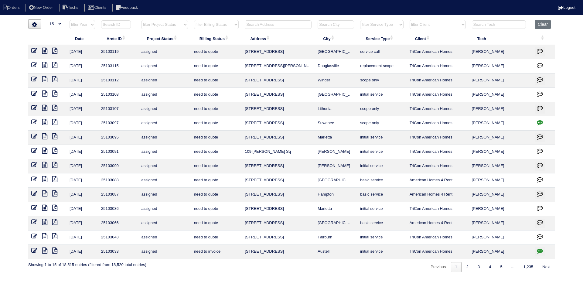
select select "15"
click at [273, 26] on input "text" at bounding box center [278, 24] width 67 height 9
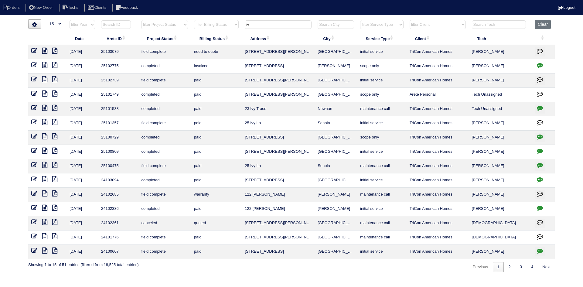
type input "i"
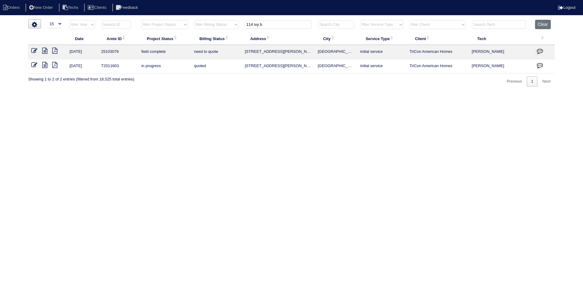
type input "114 ivy b"
click at [45, 65] on icon at bounding box center [44, 65] width 5 height 6
click at [44, 49] on icon at bounding box center [44, 51] width 5 height 6
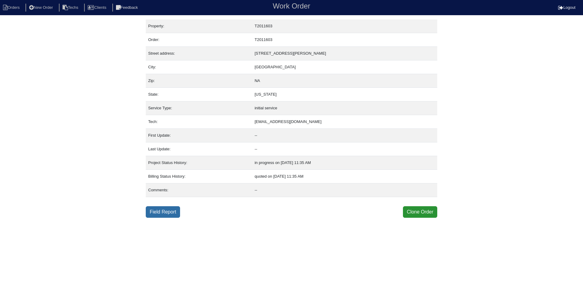
click at [168, 214] on link "Field Report" at bounding box center [163, 212] width 34 height 12
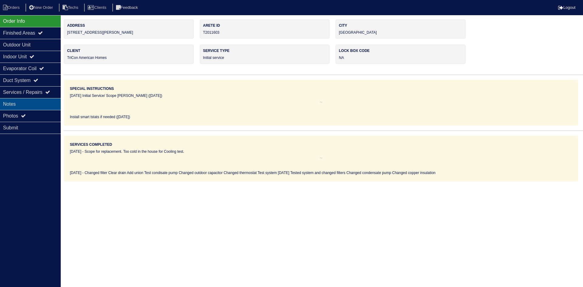
click at [15, 104] on div "Notes" at bounding box center [30, 104] width 61 height 12
type textarea "Scope for replacement. Too cold in the house for Cooling test."
type textarea "2.5 Ton A/C 2.5 Ton Coil 50,000 Furnace 20x25 Filters Misc Replacement items"
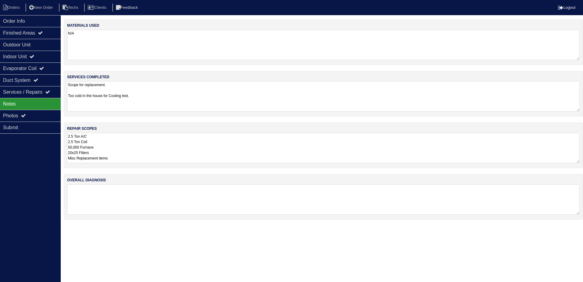
click at [219, 148] on textarea "2.5 Ton A/C 2.5 Ton Coil 50,000 Furnace 20x25 Filters Misc Replacement items" at bounding box center [323, 148] width 513 height 30
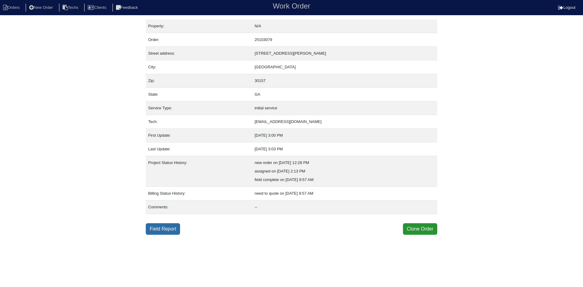
click at [160, 230] on link "Field Report" at bounding box center [163, 229] width 34 height 12
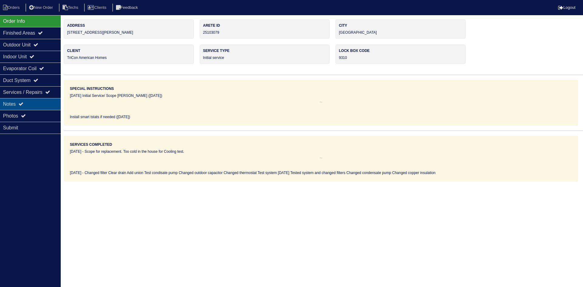
click at [39, 100] on div "Notes" at bounding box center [30, 104] width 61 height 12
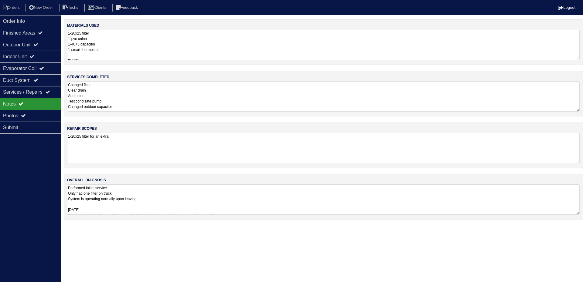
click at [363, 196] on textarea "Performed initial service. Only had one filter on truck. System is operating no…" at bounding box center [323, 200] width 513 height 30
click at [191, 45] on textarea "1-20x25 filter 1-pvc union 1-40+5 capacitor 1-smart thermostat 08-22-25 2- Filt…" at bounding box center [323, 45] width 513 height 30
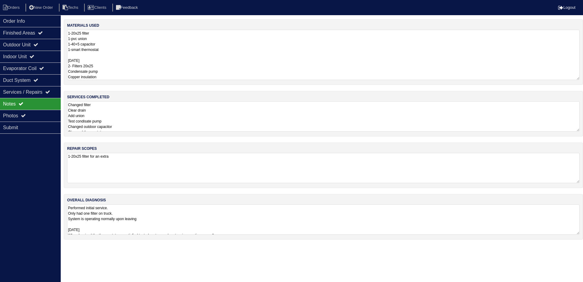
click at [161, 120] on textarea "Changed filter Clear drain Add union Test condisate pump Changed outdoor capaci…" at bounding box center [323, 116] width 513 height 30
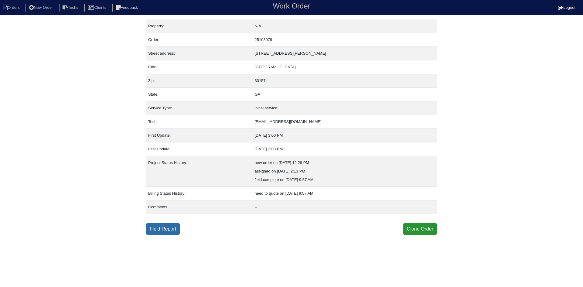
click at [156, 228] on link "Field Report" at bounding box center [163, 229] width 34 height 12
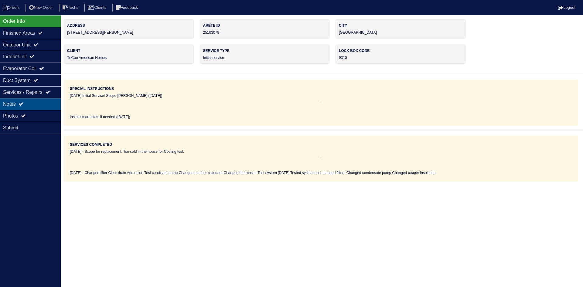
click at [22, 102] on icon at bounding box center [21, 103] width 5 height 5
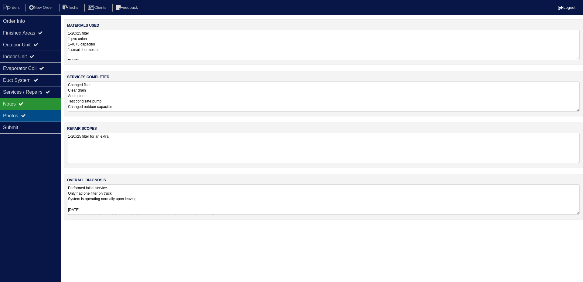
click at [20, 115] on div "Photos" at bounding box center [30, 116] width 61 height 12
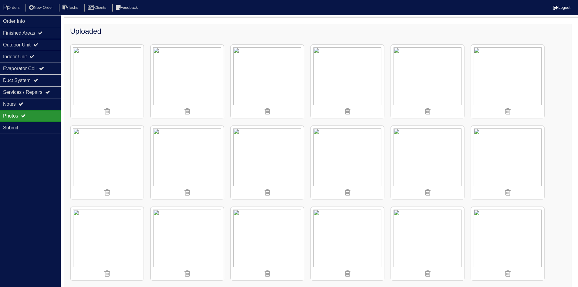
scroll to position [11, 0]
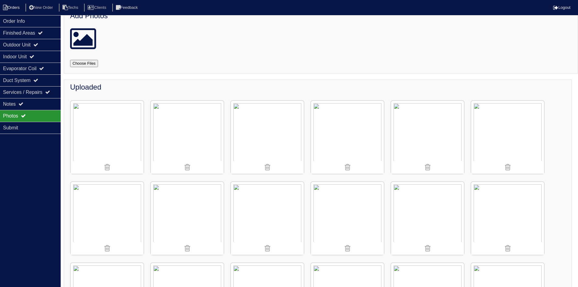
click at [15, 10] on li "Orders" at bounding box center [12, 8] width 25 height 8
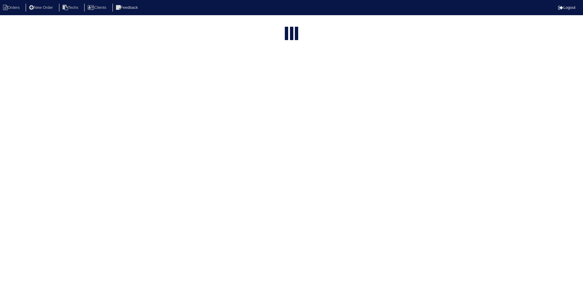
select select "15"
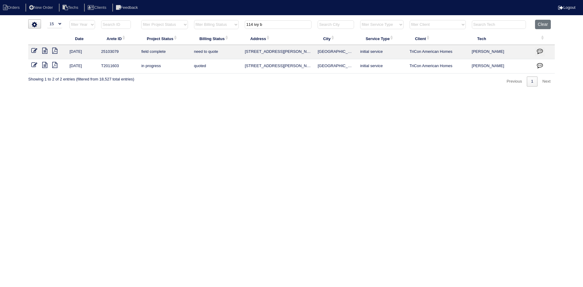
click at [276, 23] on input "114 ivy b" at bounding box center [278, 24] width 67 height 9
type input "79"
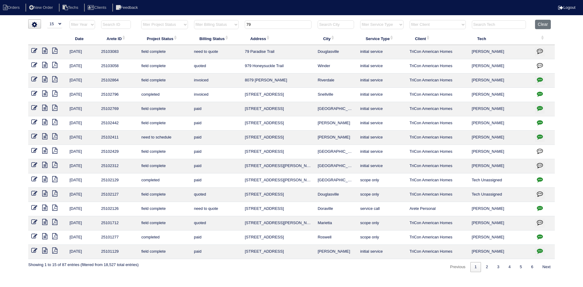
click at [44, 50] on icon at bounding box center [44, 51] width 5 height 6
click at [539, 50] on icon "button" at bounding box center [540, 51] width 6 height 6
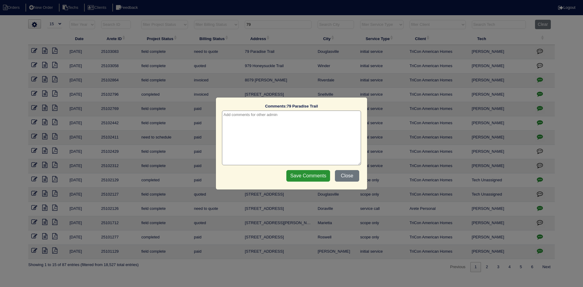
click at [291, 115] on textarea at bounding box center [291, 138] width 139 height 55
type textarea "8/25/25 - Flea infestation - emailed site super - rk"
drag, startPoint x: 305, startPoint y: 176, endPoint x: 304, endPoint y: 172, distance: 3.3
click at [305, 175] on input "Save Comments" at bounding box center [308, 176] width 44 height 12
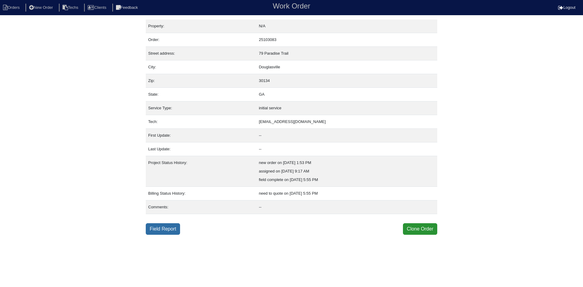
click at [170, 226] on link "Field Report" at bounding box center [163, 229] width 34 height 12
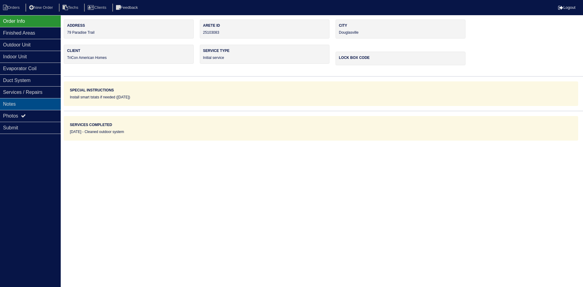
click at [32, 102] on div "Notes" at bounding box center [30, 104] width 61 height 12
